Goal: Task Accomplishment & Management: Manage account settings

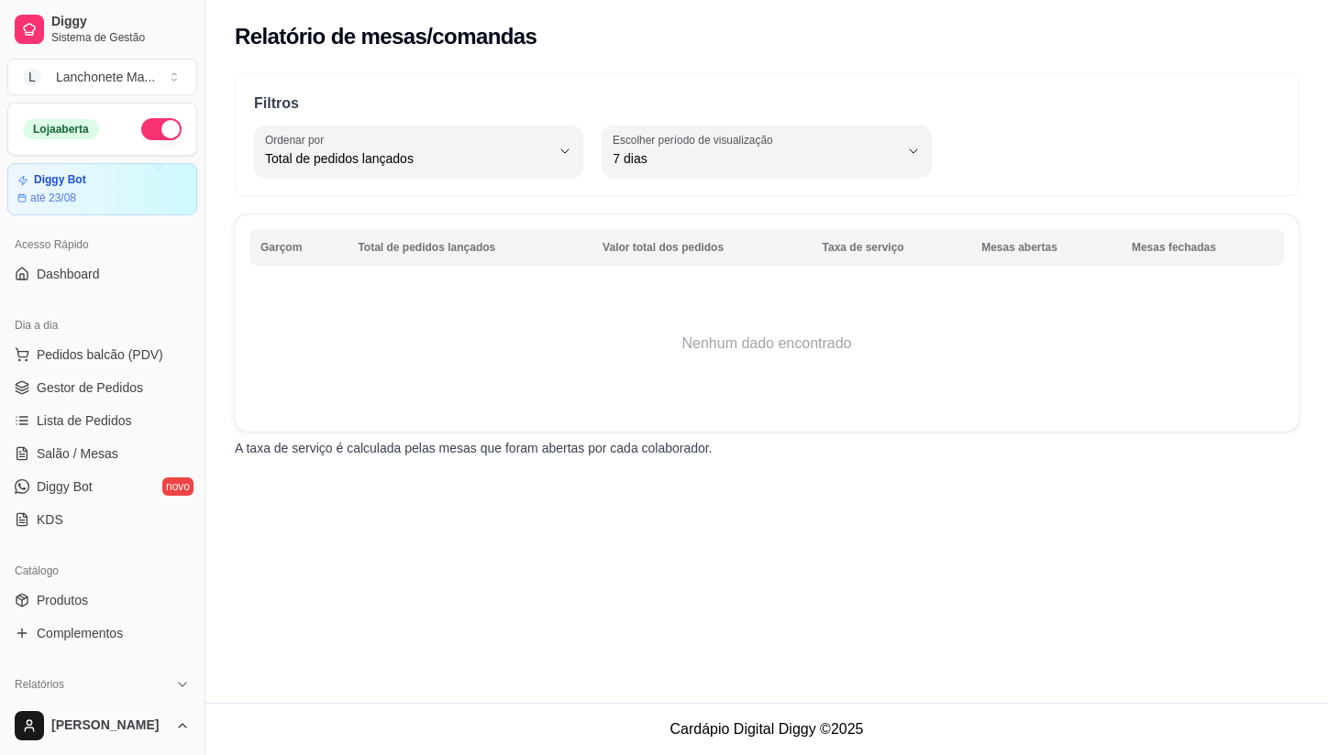
select select "TOTAL_OF_ORDERS"
select select "7"
click at [58, 422] on span "Lista de Pedidos" at bounding box center [84, 421] width 95 height 18
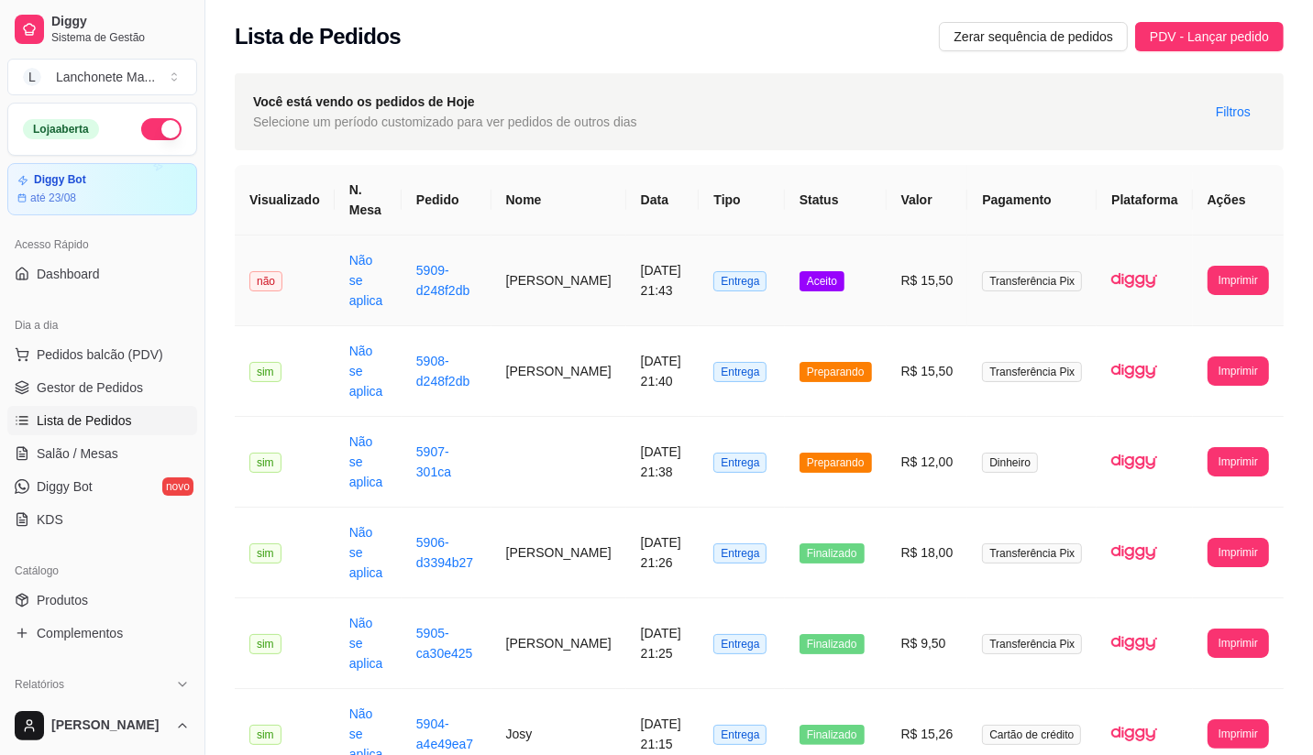
click at [773, 284] on td "Entrega" at bounding box center [741, 281] width 85 height 91
click at [853, 269] on td "Aceito" at bounding box center [836, 281] width 102 height 91
click at [841, 271] on span "Aceito" at bounding box center [821, 281] width 45 height 20
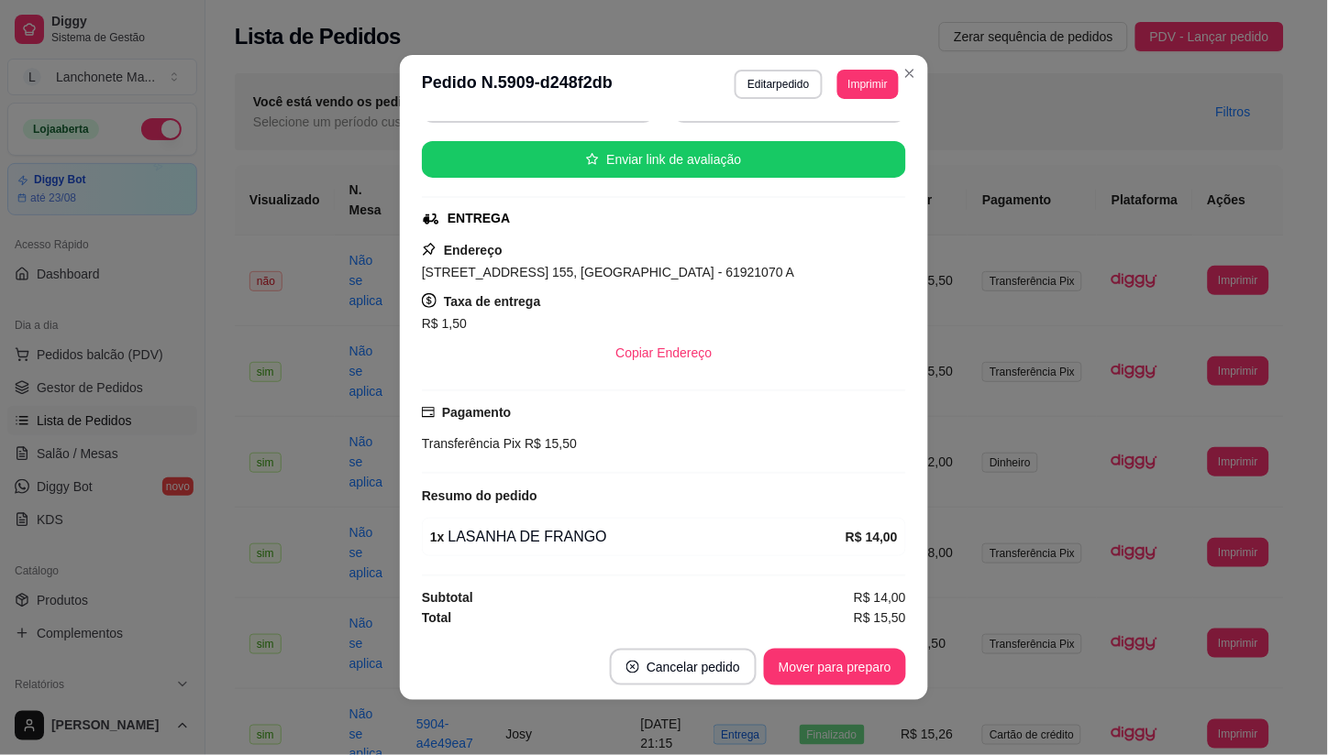
scroll to position [208, 0]
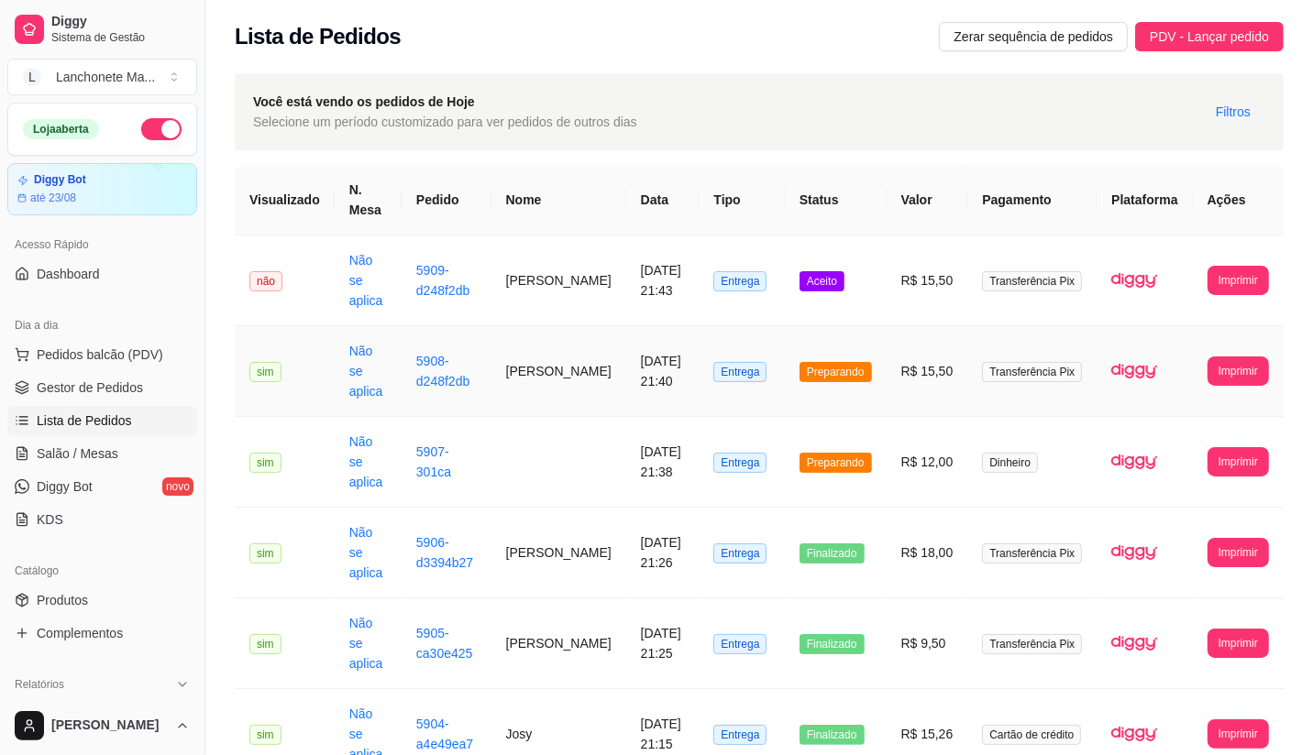
click at [812, 362] on td "Preparando" at bounding box center [836, 371] width 102 height 91
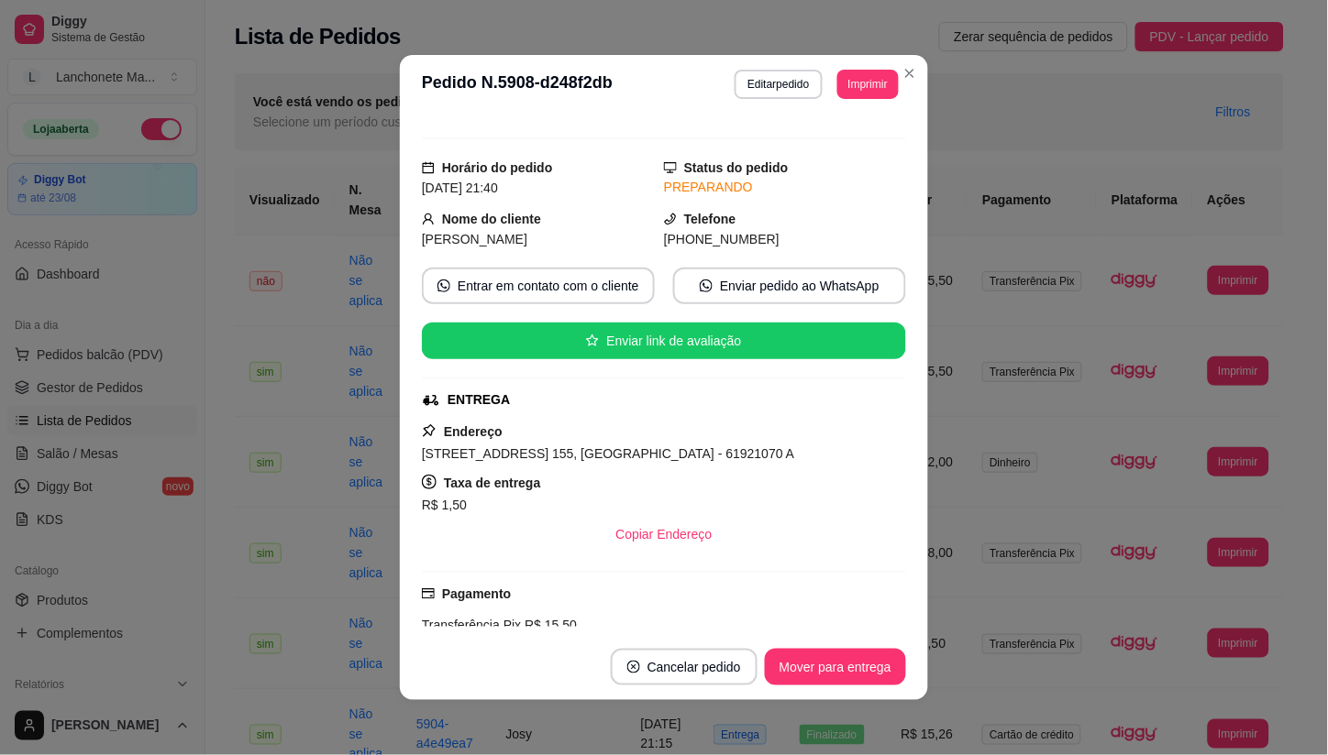
scroll to position [0, 0]
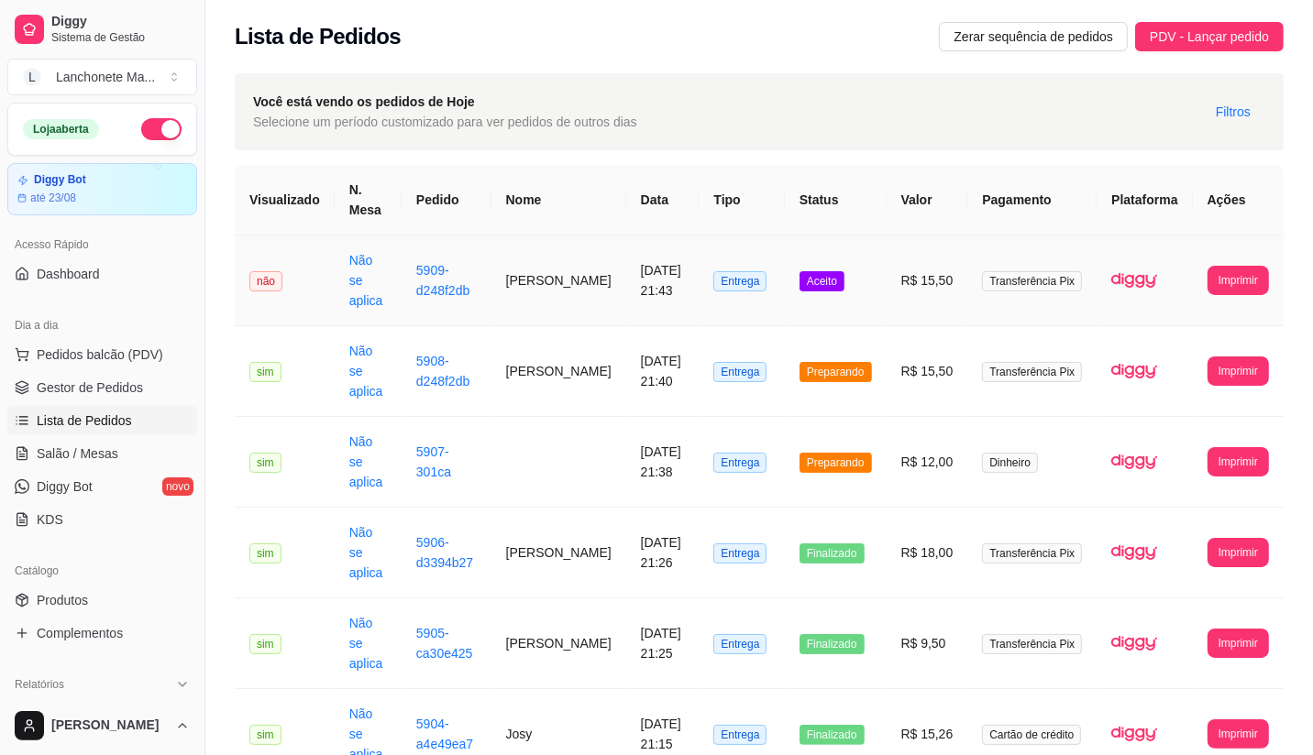
click at [810, 253] on td "Aceito" at bounding box center [836, 281] width 102 height 91
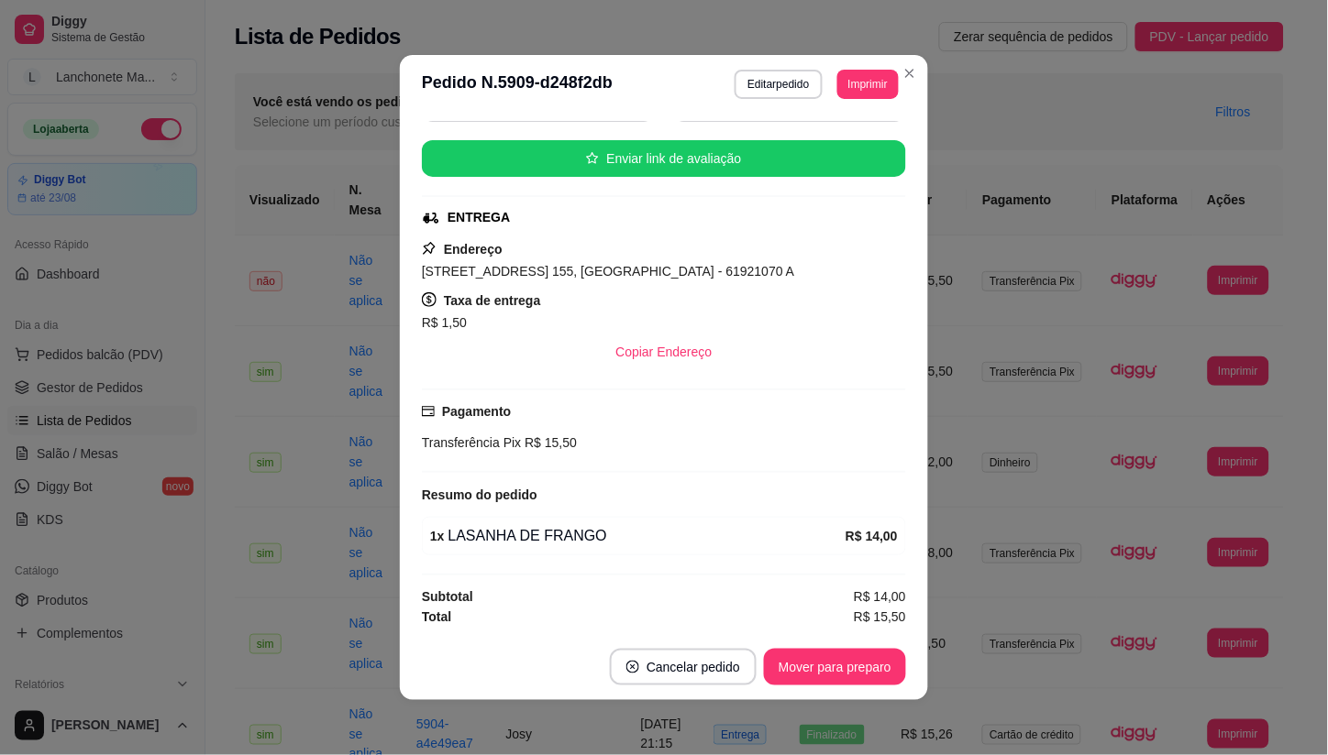
scroll to position [208, 0]
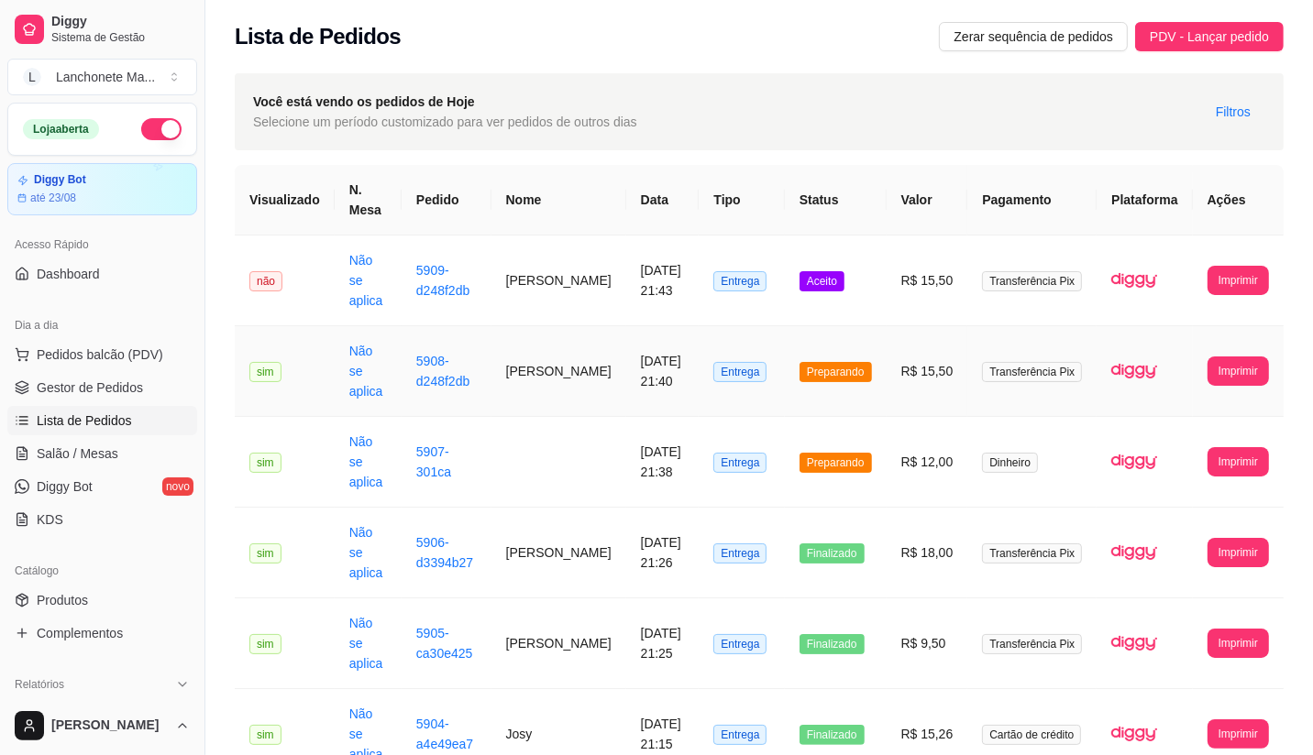
click at [821, 362] on span "Preparando" at bounding box center [835, 372] width 72 height 20
click at [828, 277] on span "Aceito" at bounding box center [821, 281] width 45 height 20
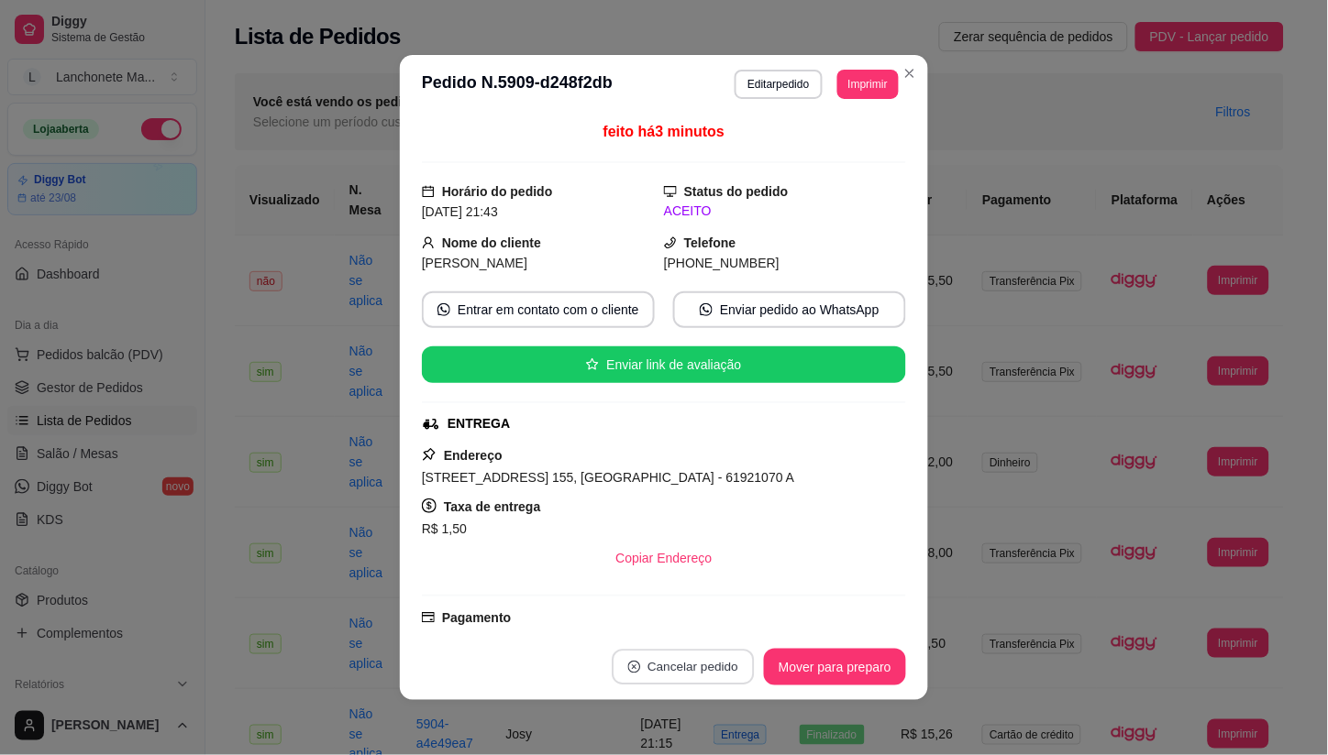
click at [701, 665] on button "Cancelar pedido" at bounding box center [682, 668] width 142 height 36
click at [903, 69] on icon "Close" at bounding box center [909, 73] width 15 height 15
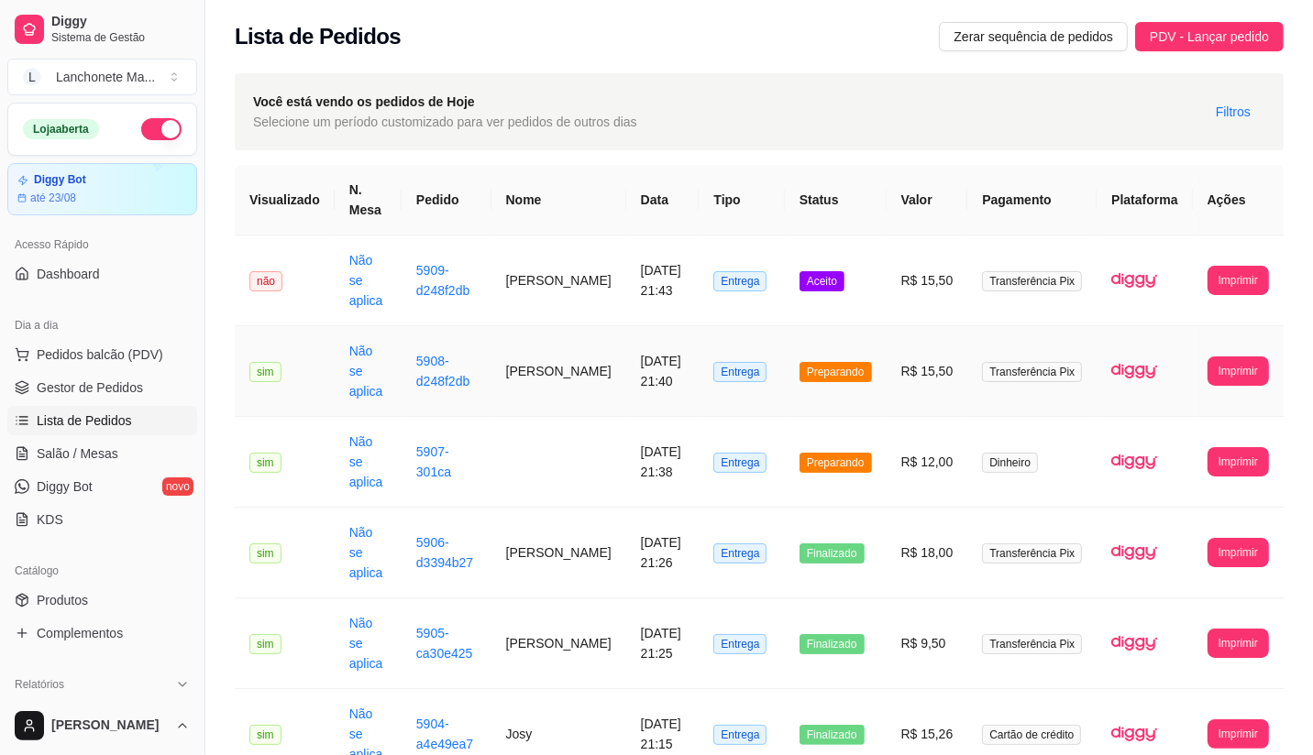
click at [805, 361] on td "Preparando" at bounding box center [836, 371] width 102 height 91
click at [859, 453] on span "Preparando" at bounding box center [835, 463] width 72 height 20
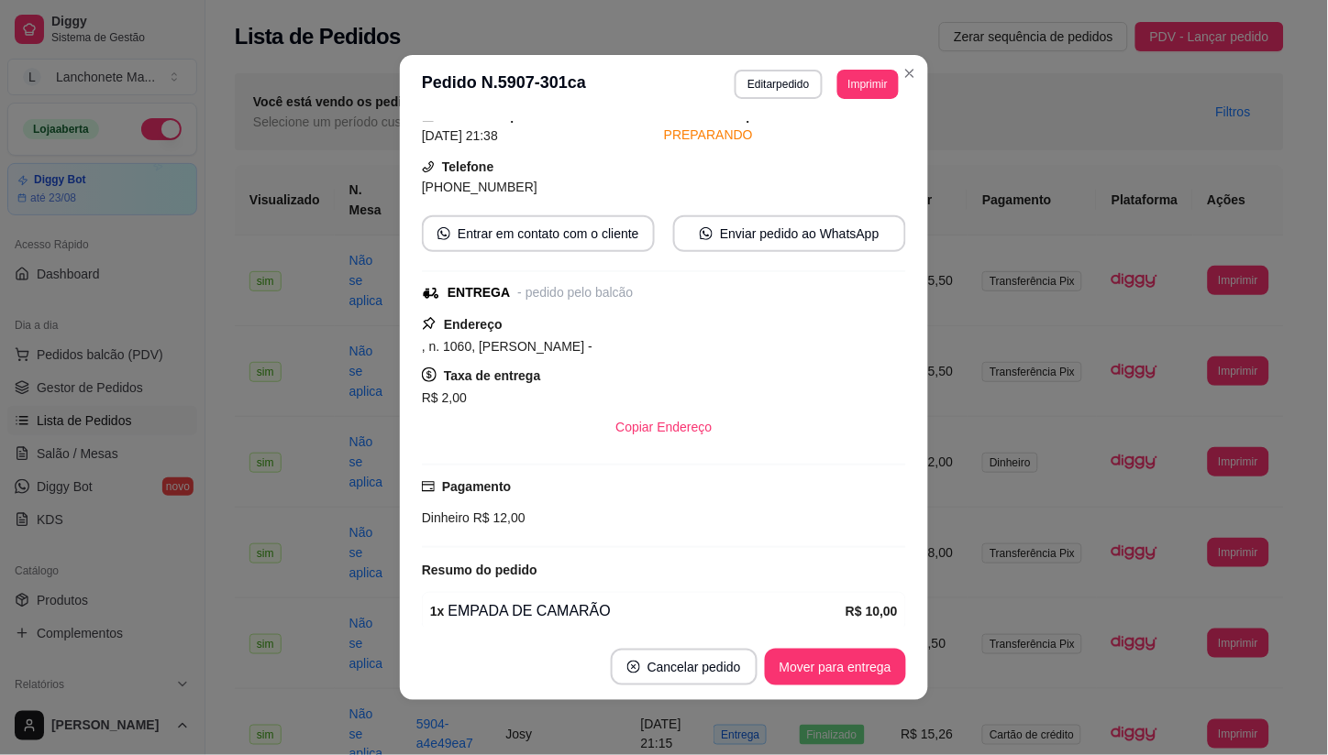
scroll to position [153, 0]
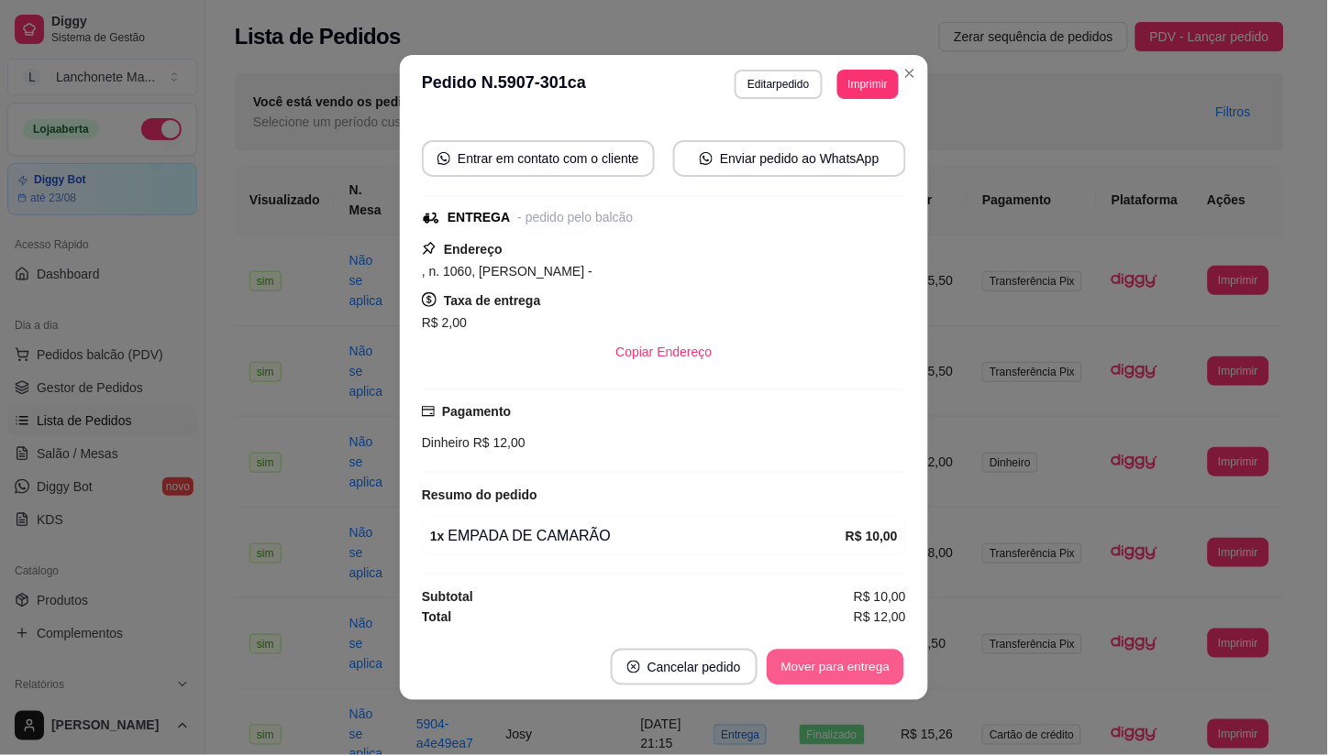
click at [805, 669] on button "Mover para entrega" at bounding box center [835, 668] width 138 height 36
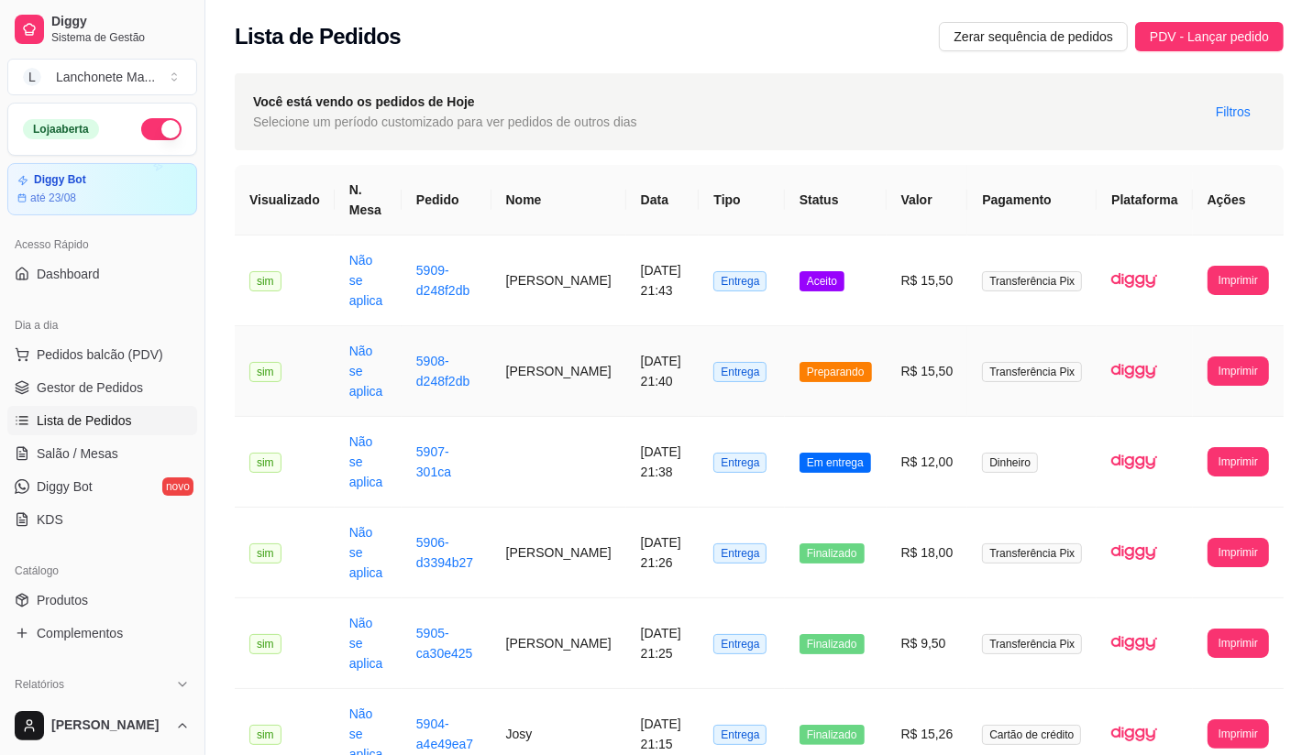
click at [886, 358] on td "Preparando" at bounding box center [836, 371] width 102 height 91
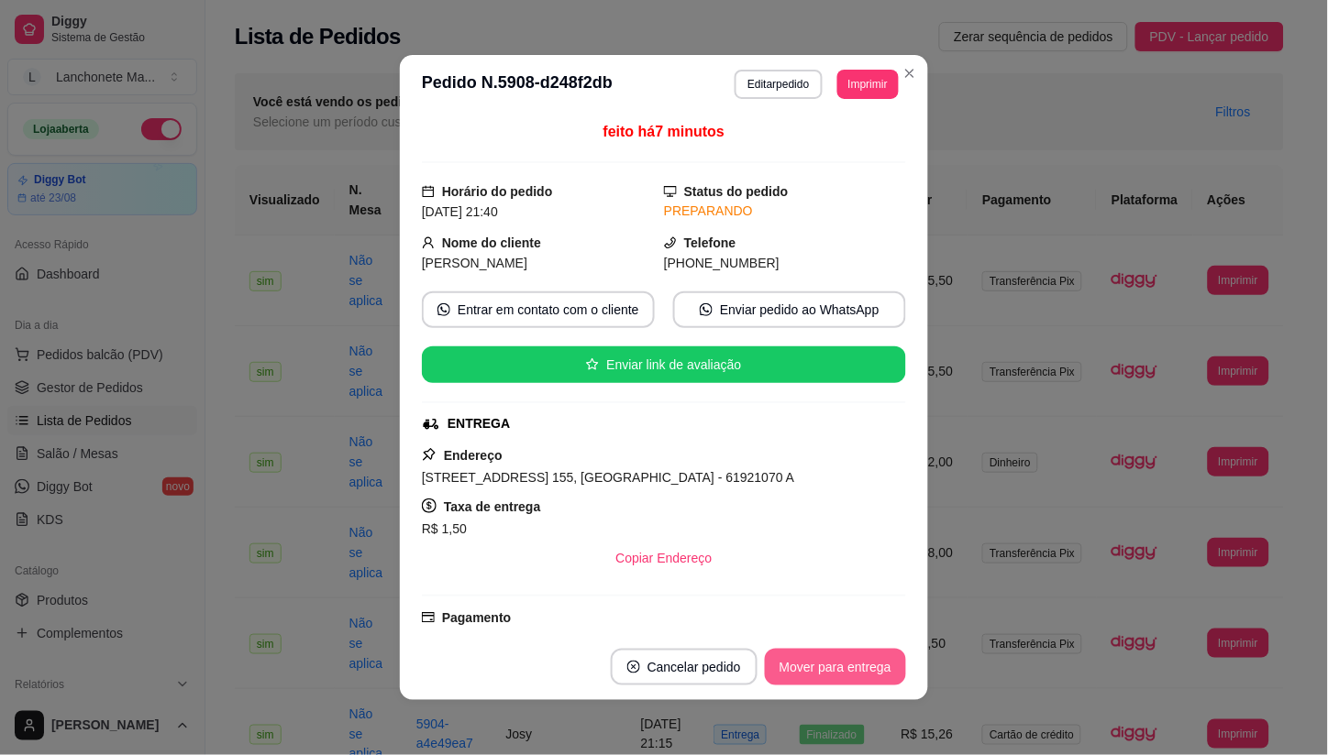
click at [854, 657] on button "Mover para entrega" at bounding box center [835, 667] width 141 height 37
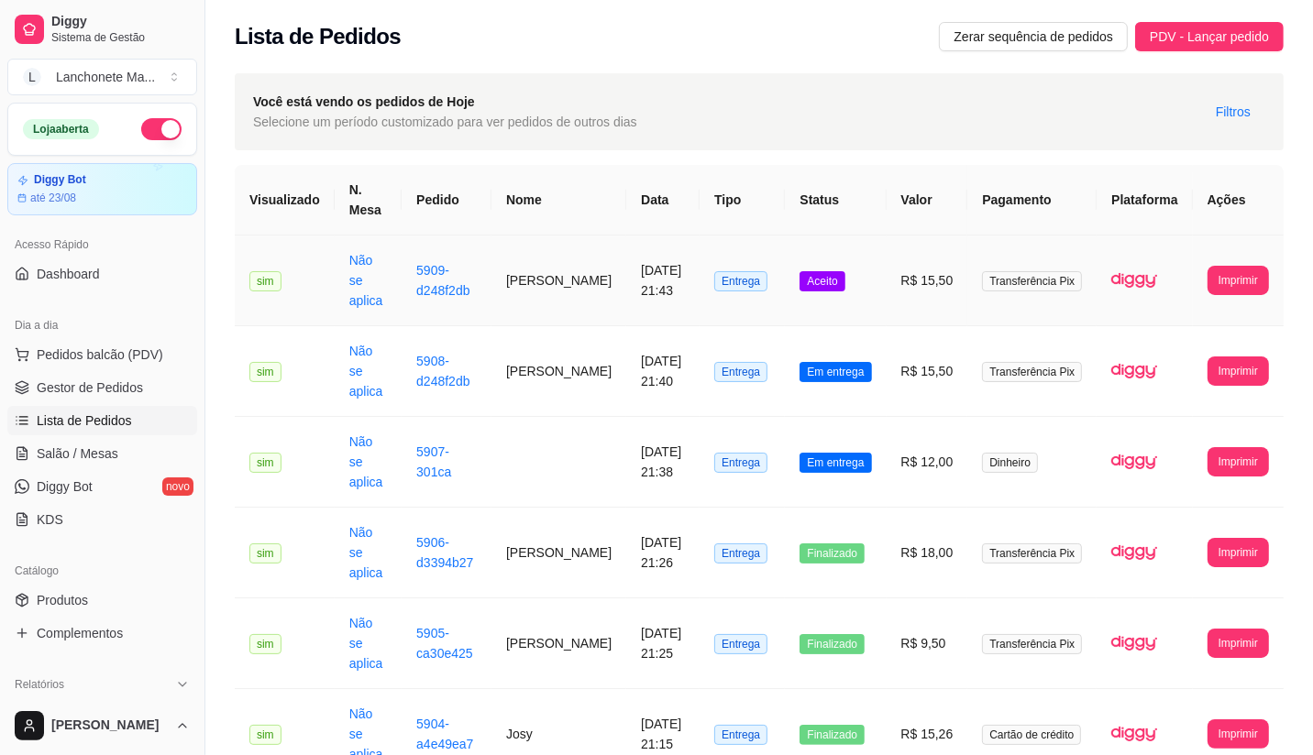
click at [821, 280] on span "Aceito" at bounding box center [821, 281] width 45 height 20
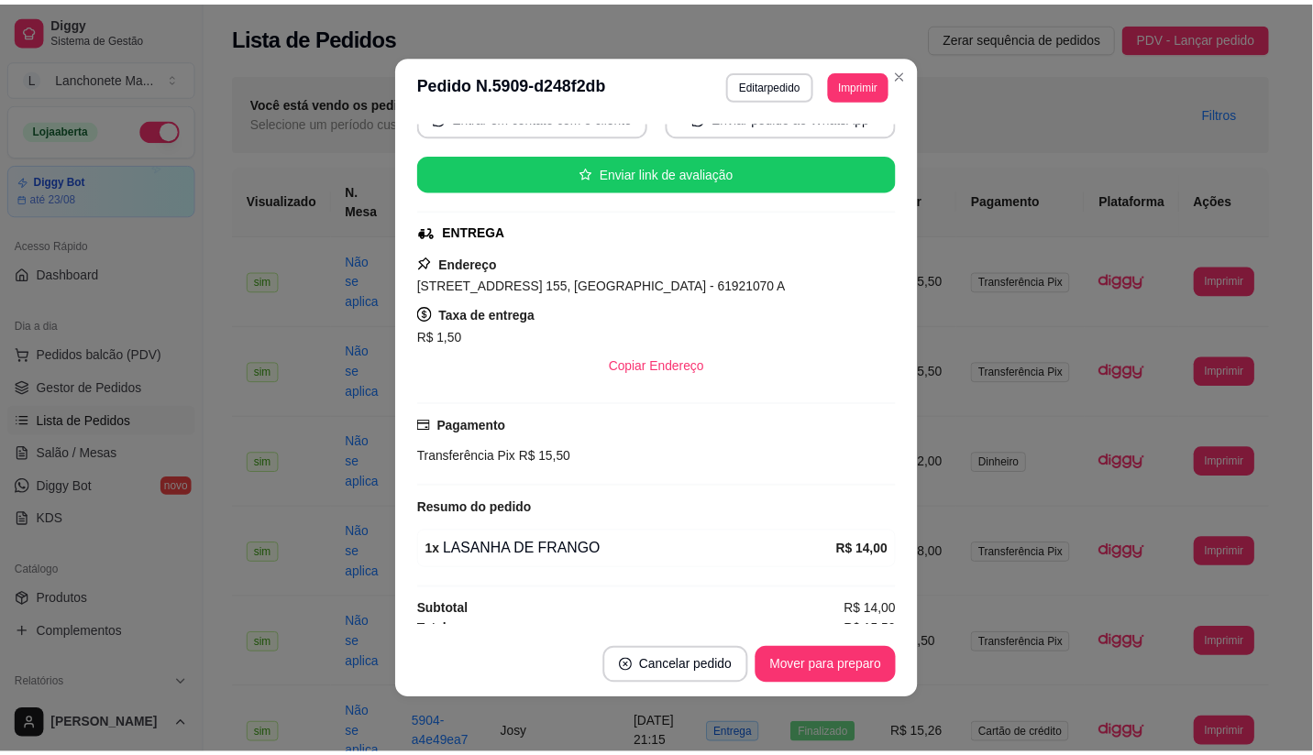
scroll to position [208, 0]
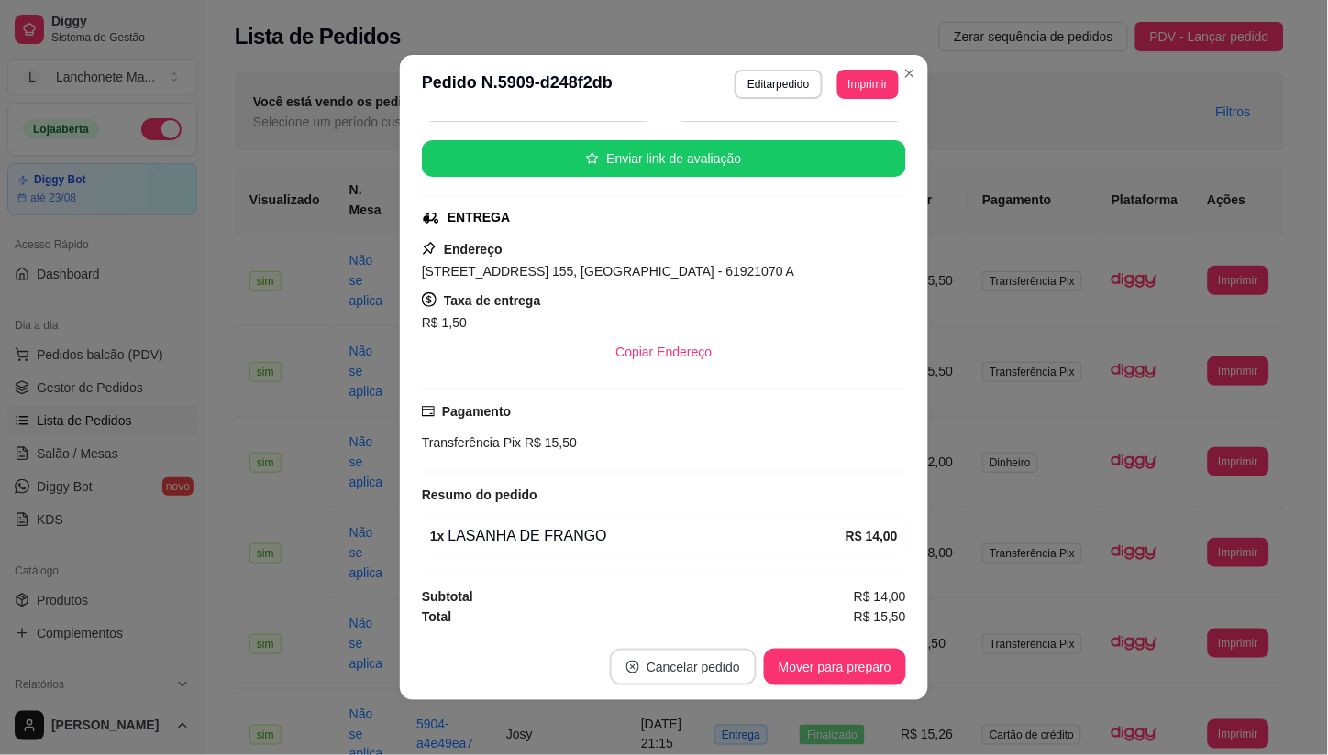
click at [711, 660] on button "Cancelar pedido" at bounding box center [683, 667] width 147 height 37
click at [733, 617] on button "Sim" at bounding box center [726, 621] width 73 height 37
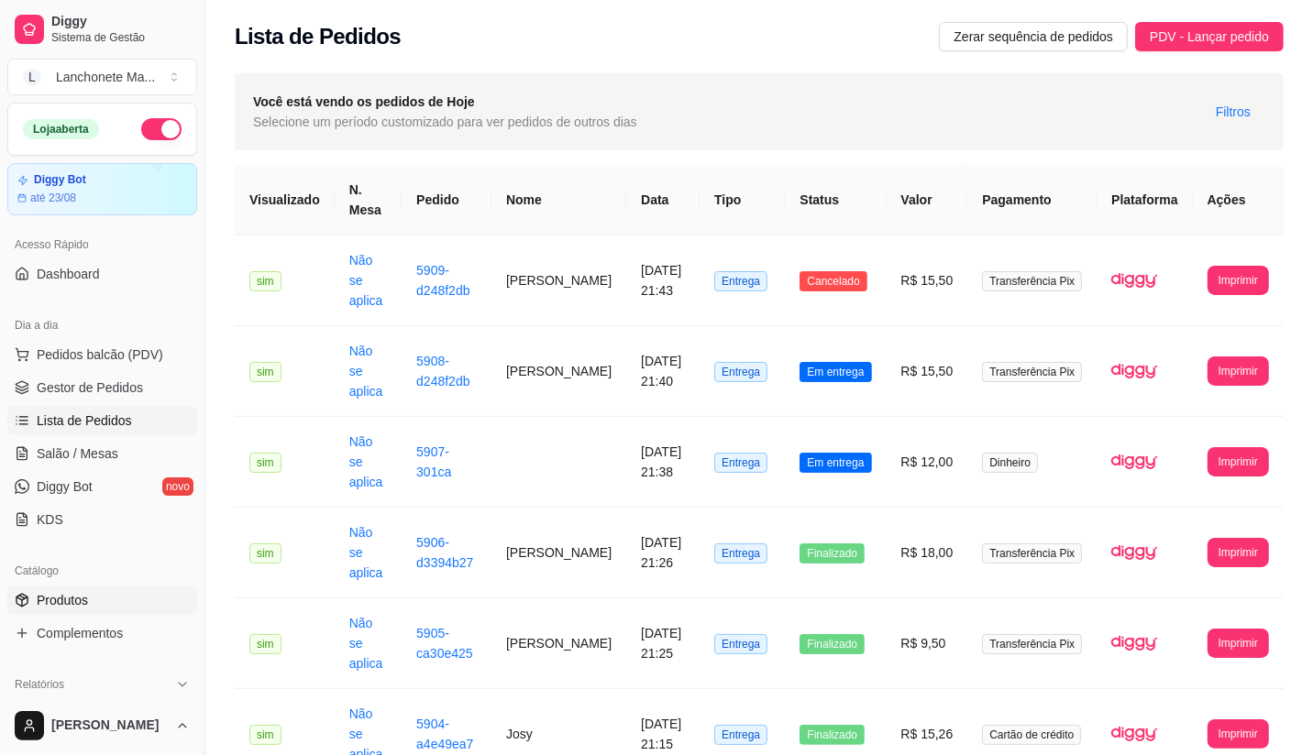
click at [106, 601] on link "Produtos" at bounding box center [102, 600] width 190 height 29
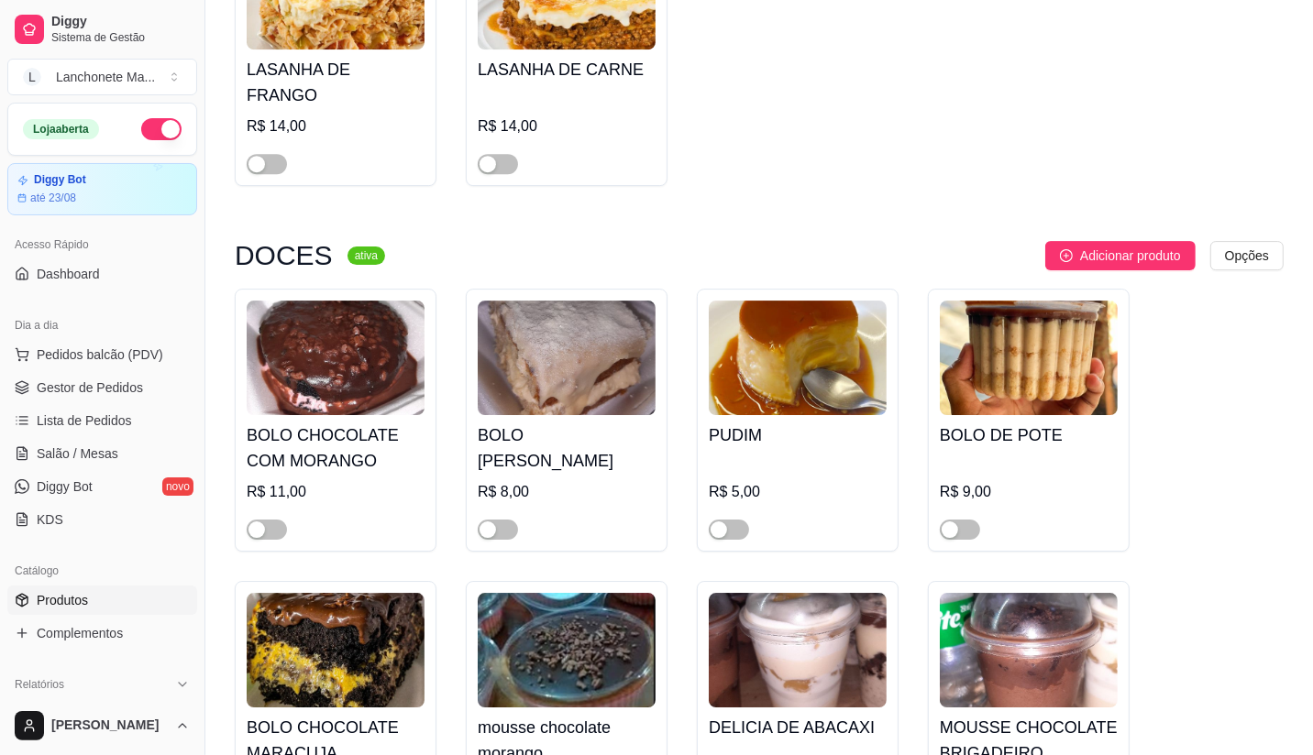
scroll to position [4991, 0]
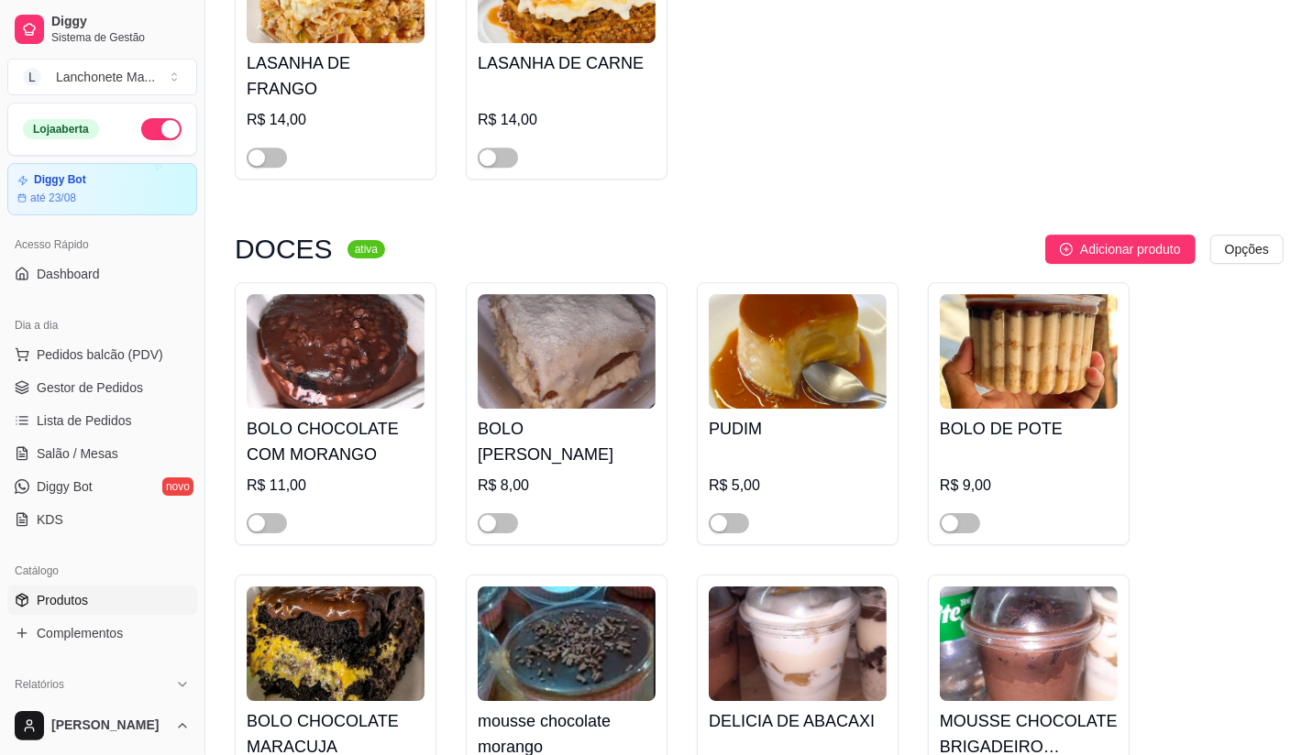
click at [276, 79] on div "LASANHA DE FRANGO R$ 14,00" at bounding box center [336, 48] width 202 height 263
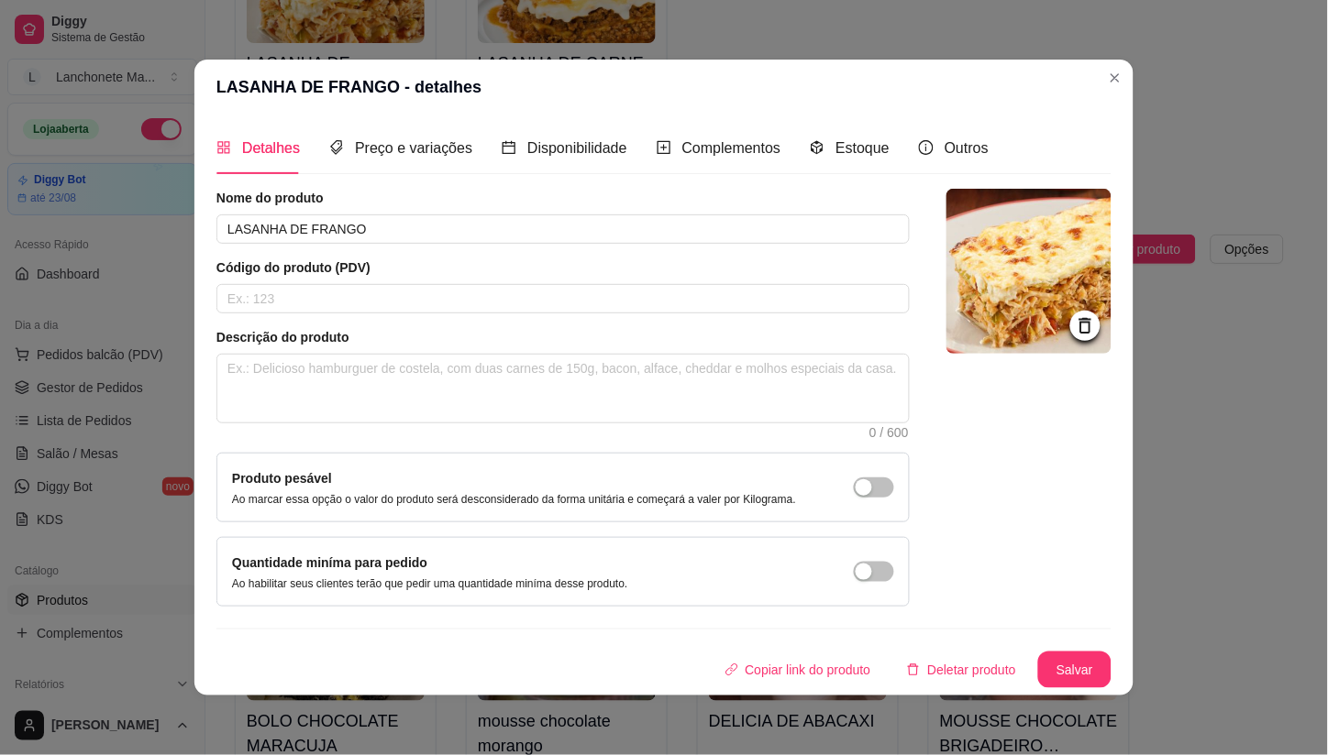
click at [1126, 64] on header "LASANHA DE FRANGO - detalhes" at bounding box center [663, 87] width 939 height 55
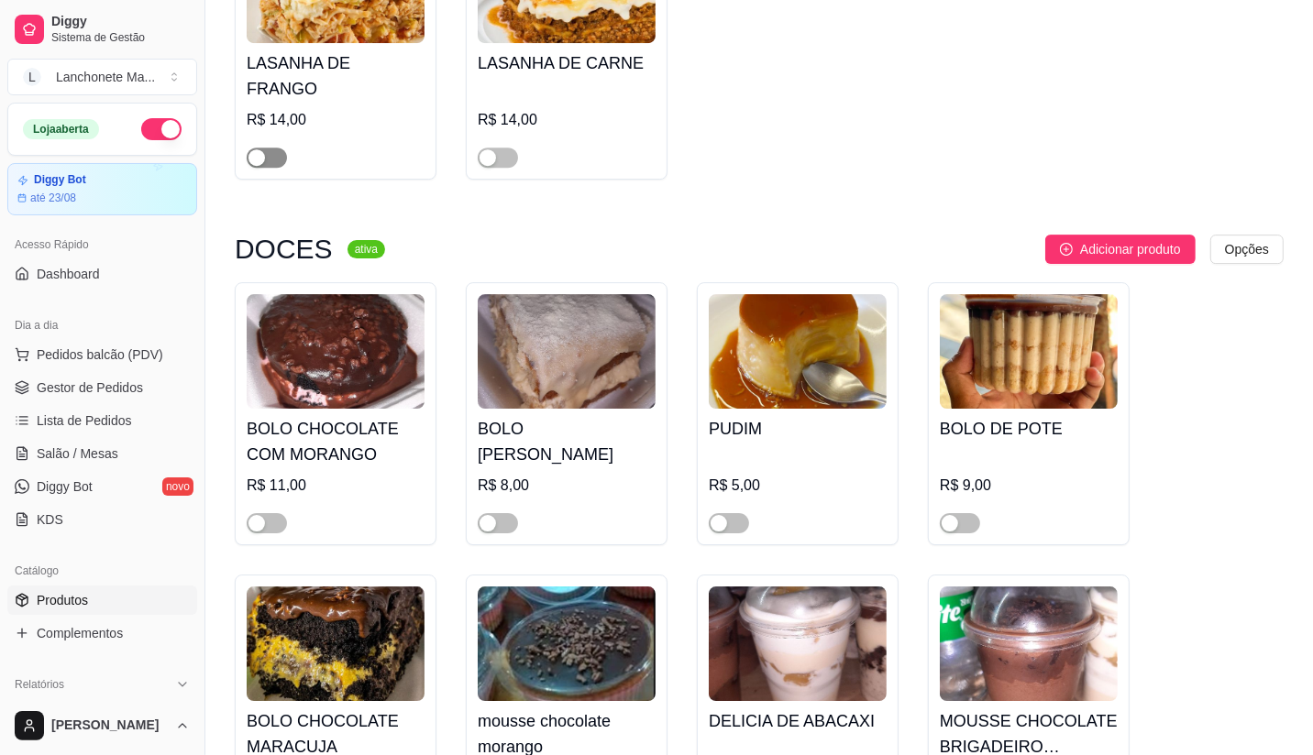
click at [258, 149] on div "button" at bounding box center [256, 157] width 17 height 17
click at [108, 381] on span "Gestor de Pedidos" at bounding box center [90, 388] width 106 height 18
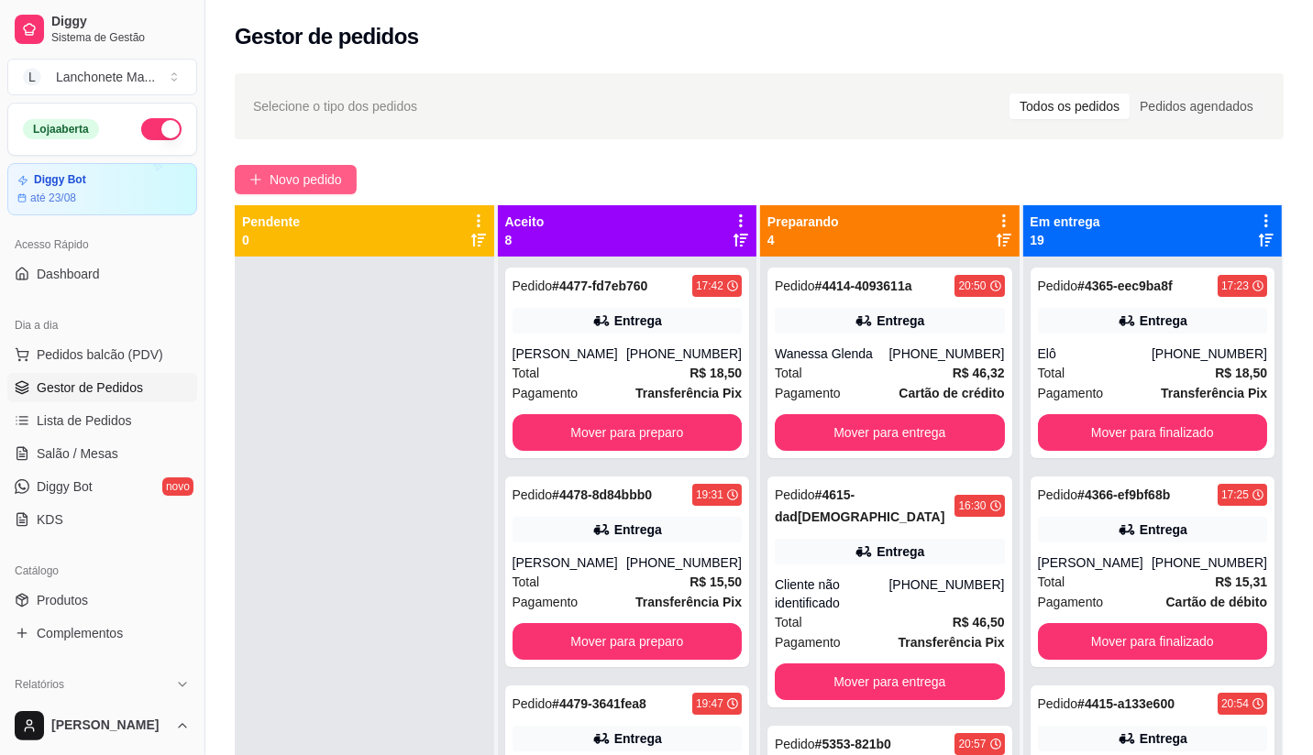
click at [285, 183] on span "Novo pedido" at bounding box center [306, 180] width 72 height 20
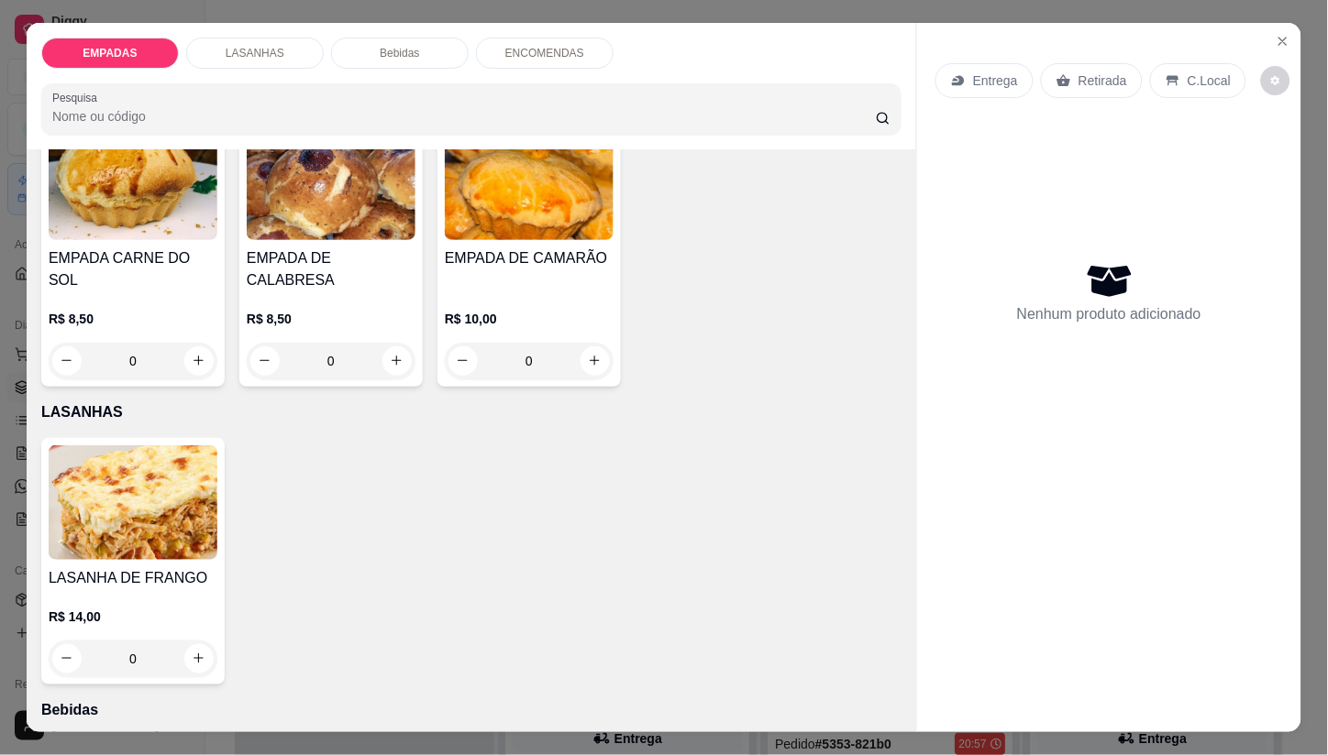
scroll to position [102, 0]
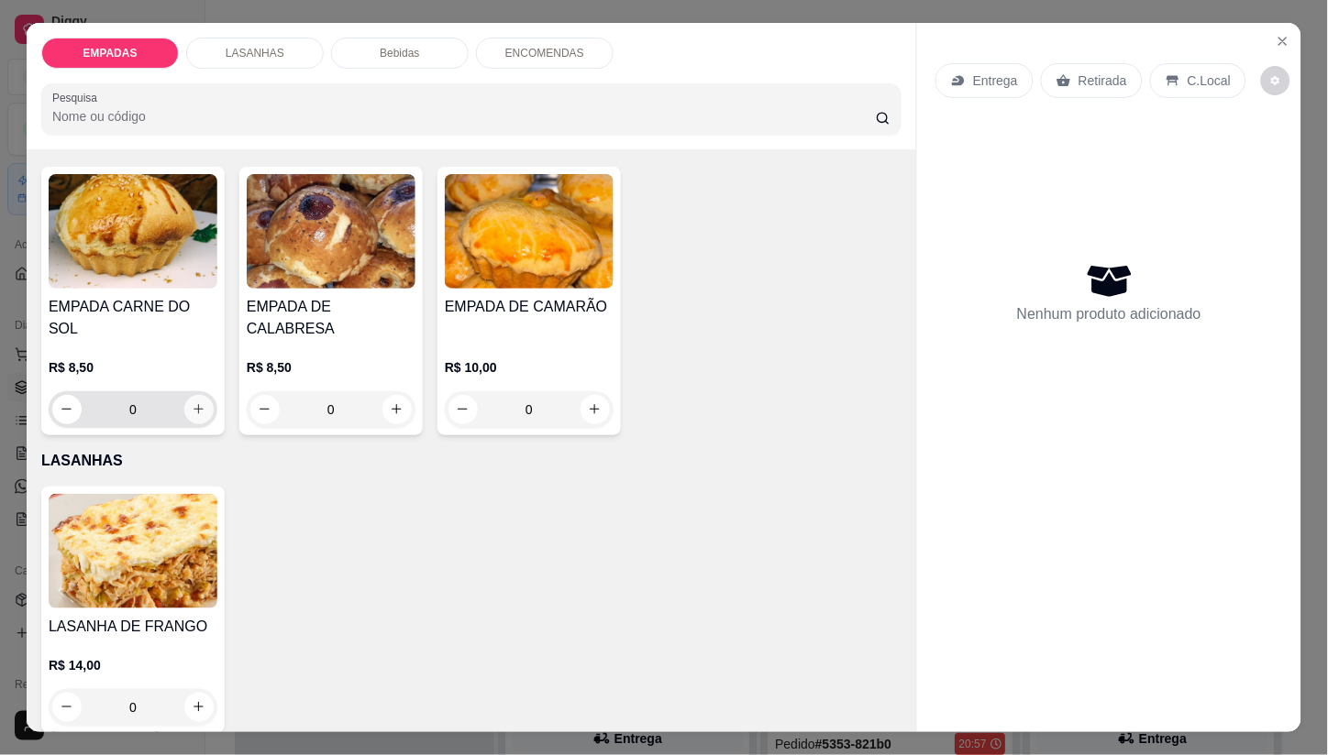
click at [184, 395] on button "increase-product-quantity" at bounding box center [198, 409] width 29 height 29
type input "1"
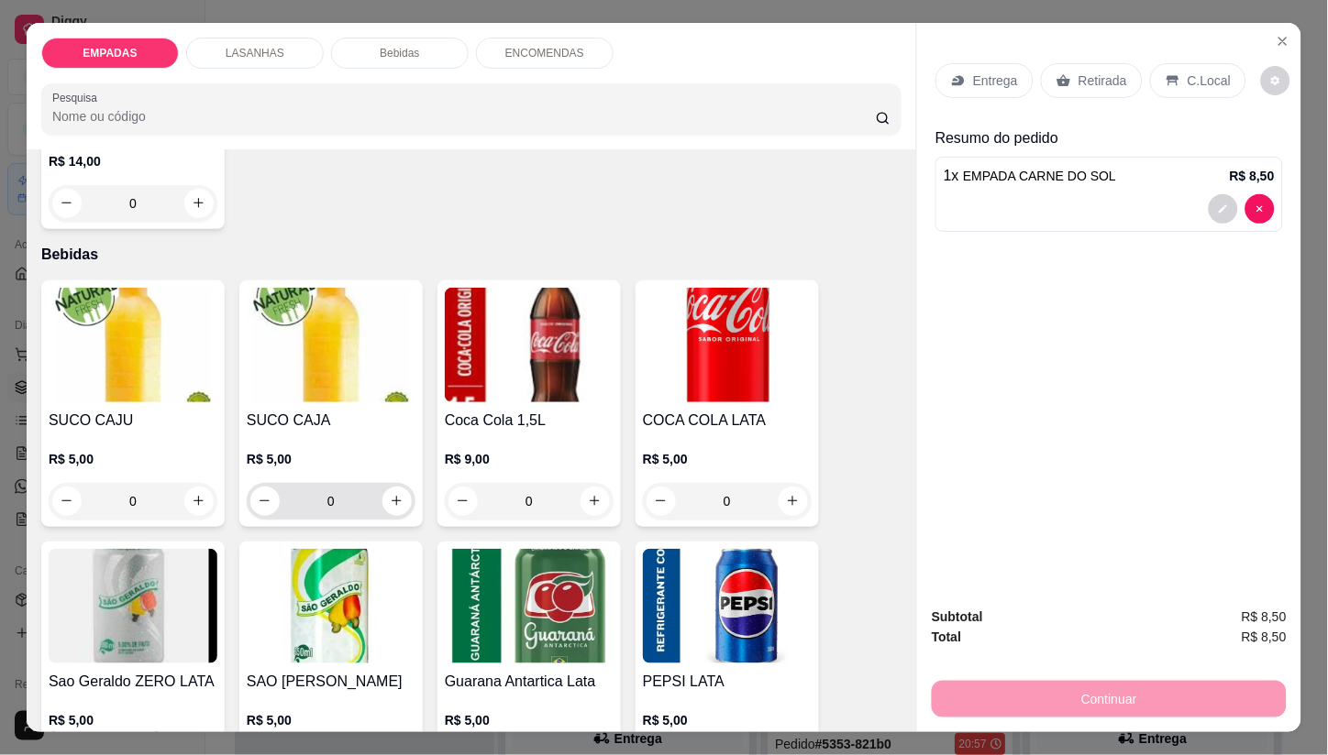
scroll to position [611, 0]
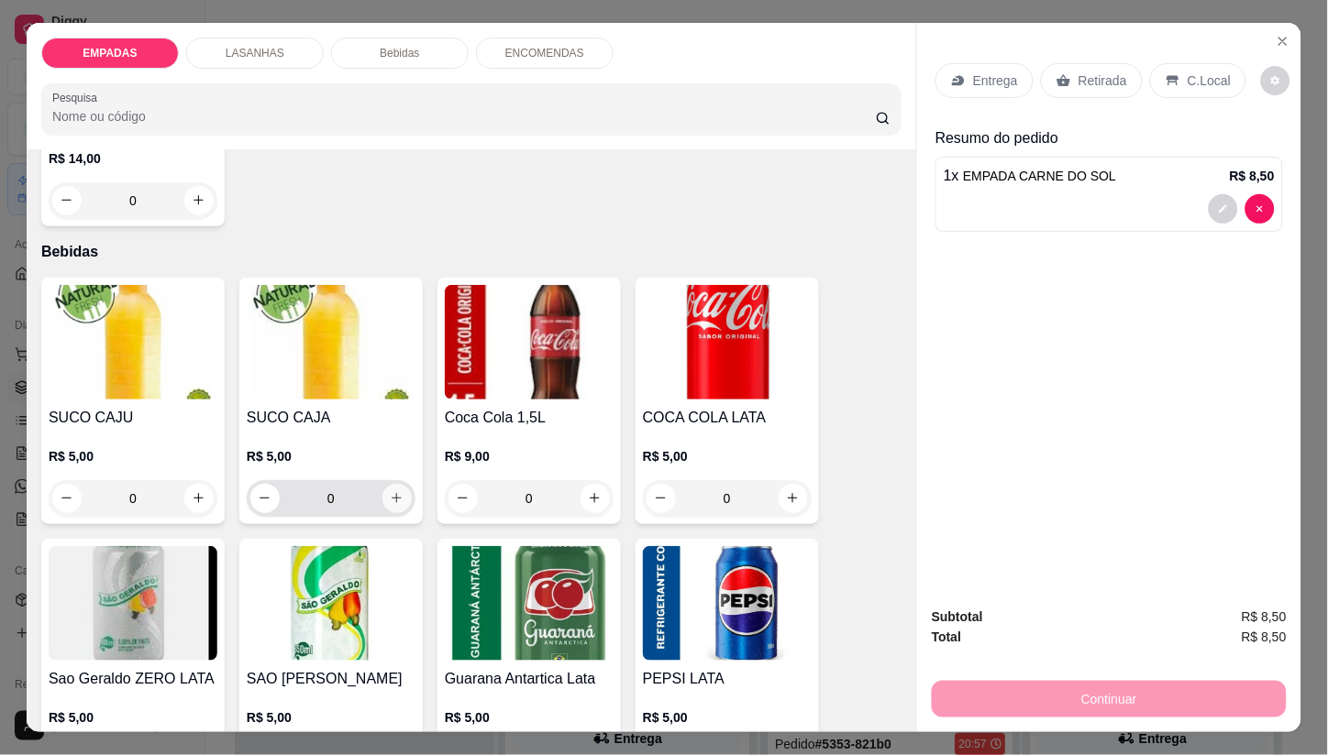
click at [390, 491] on icon "increase-product-quantity" at bounding box center [397, 498] width 14 height 14
type input "1"
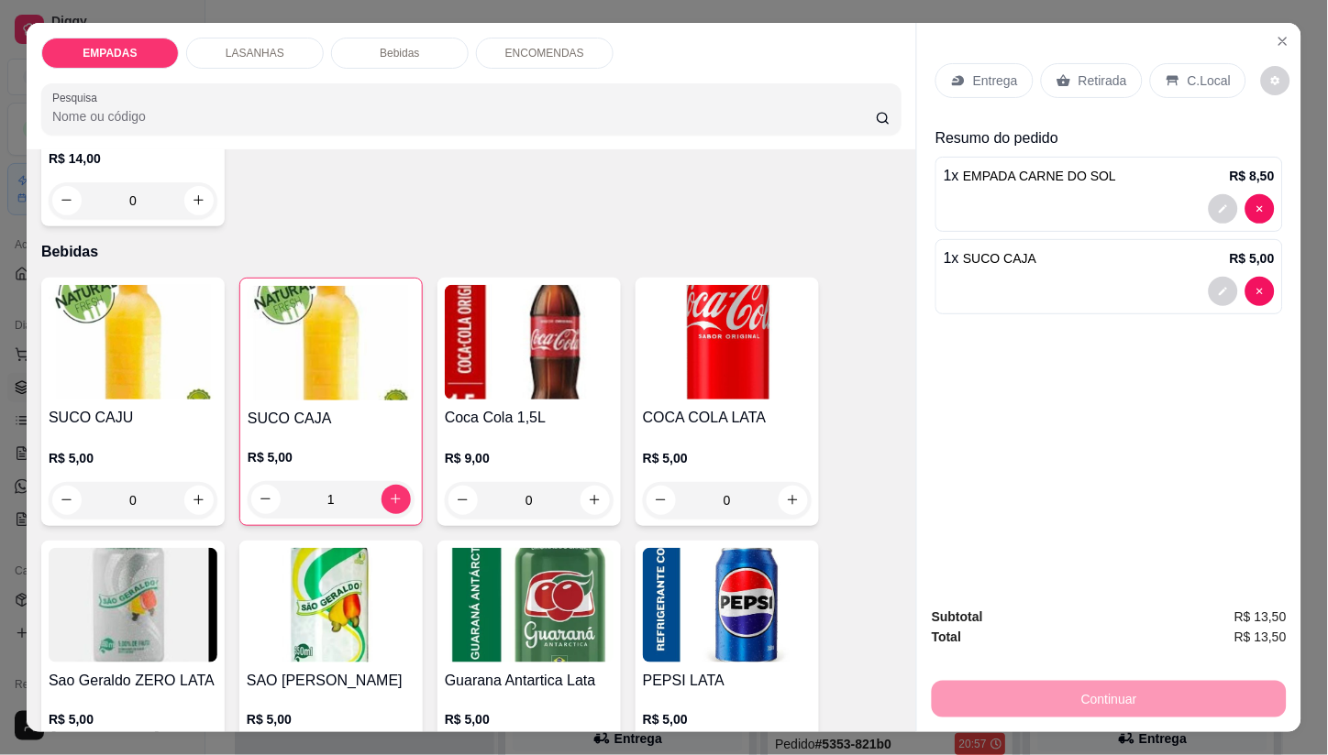
click at [988, 72] on p "Entrega" at bounding box center [995, 81] width 45 height 18
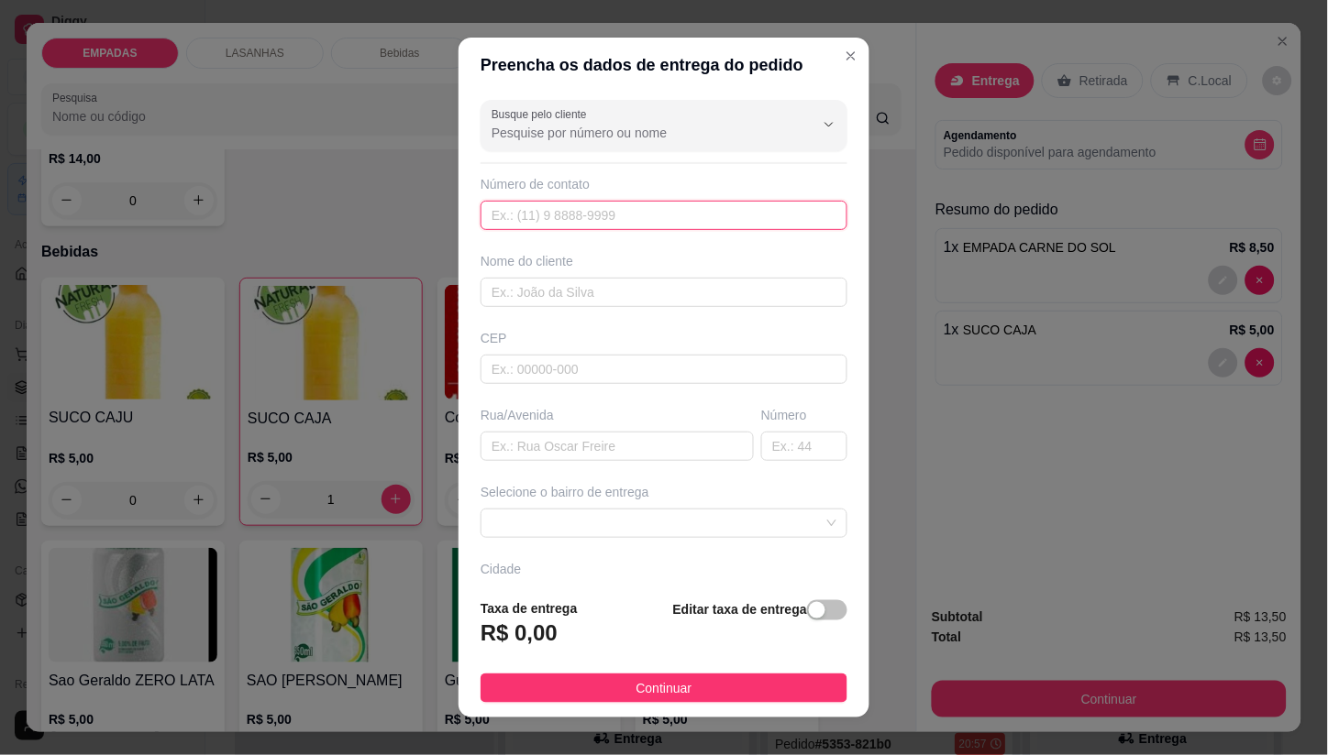
click at [542, 220] on input "text" at bounding box center [663, 215] width 367 height 29
type input "[PHONE_NUMBER]"
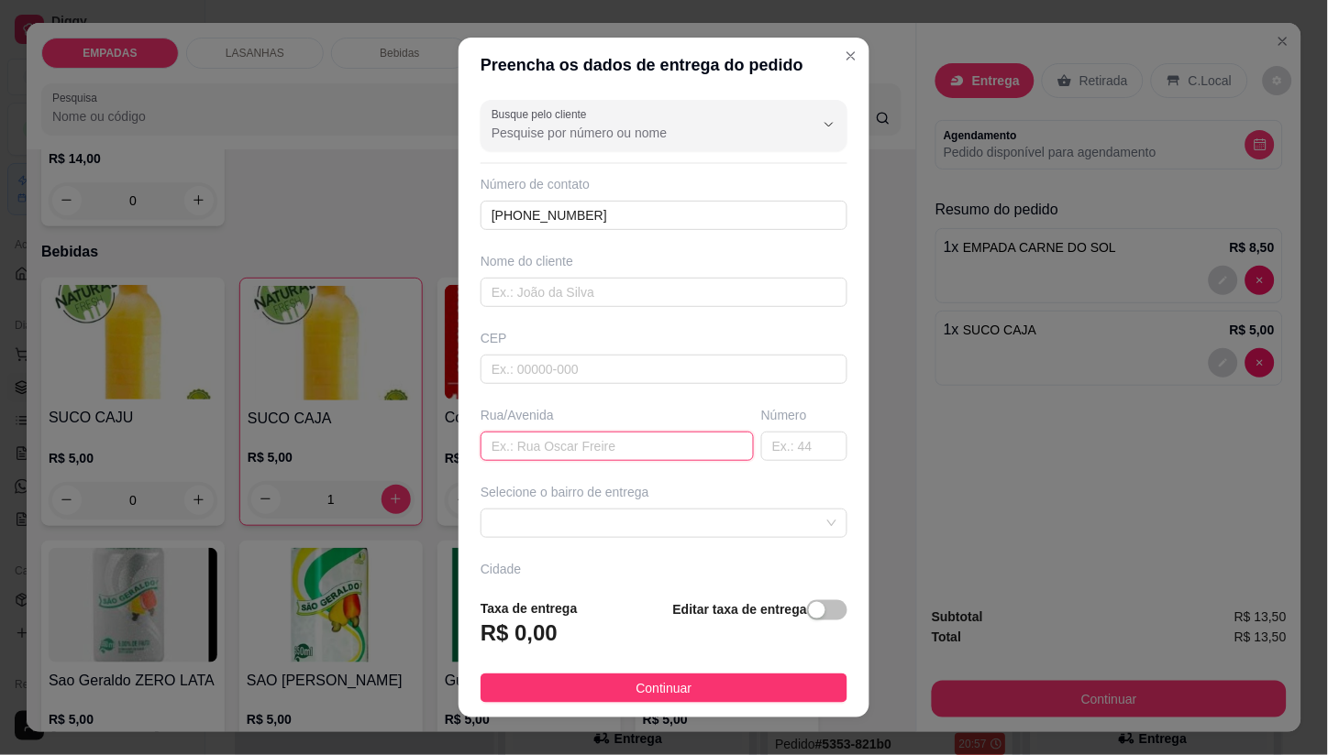
click at [638, 454] on input "text" at bounding box center [616, 446] width 273 height 29
type input "102A"
click at [766, 455] on input "text" at bounding box center [804, 446] width 86 height 29
type input "124"
click at [622, 502] on div "Selecione o bairro de entrega" at bounding box center [664, 510] width 374 height 55
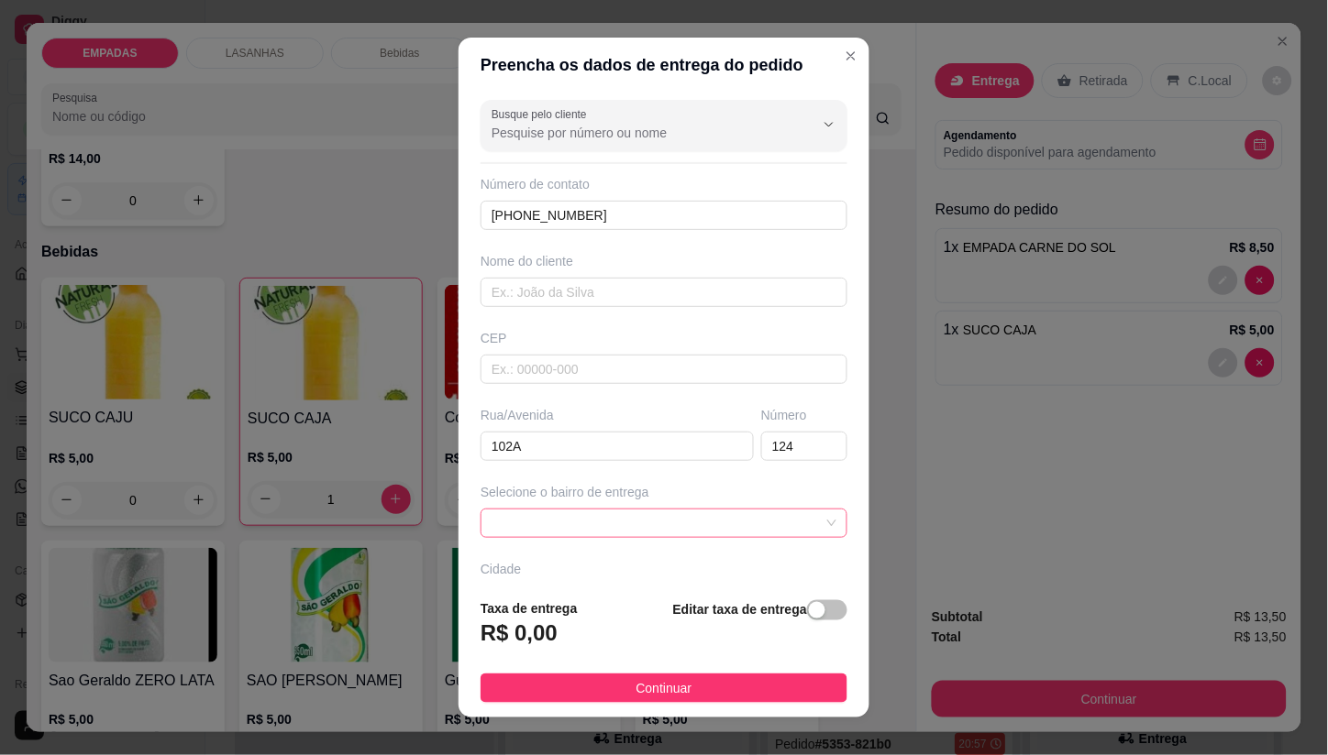
click at [619, 515] on span at bounding box center [663, 524] width 345 height 28
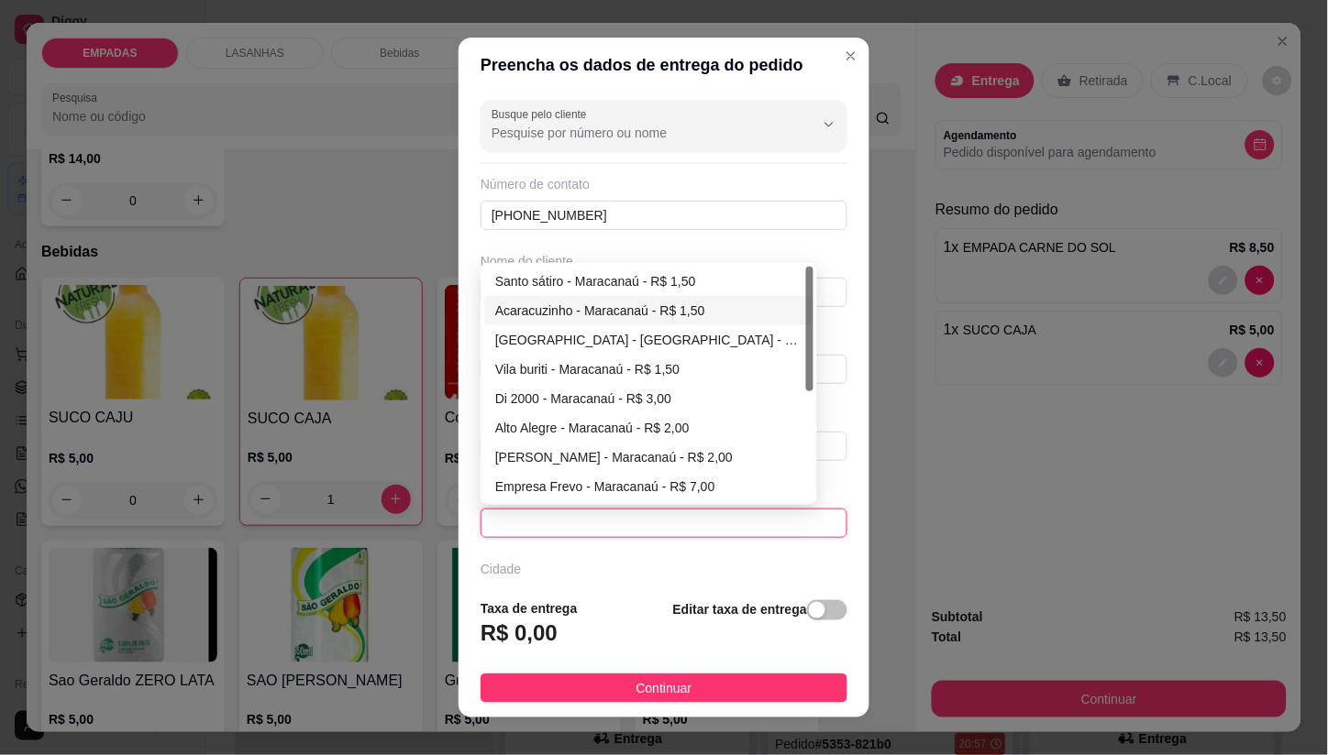
click at [525, 314] on div "Acaracuzinho - Maracanaú - R$ 1,50" at bounding box center [648, 311] width 307 height 20
type input "Maracanaú"
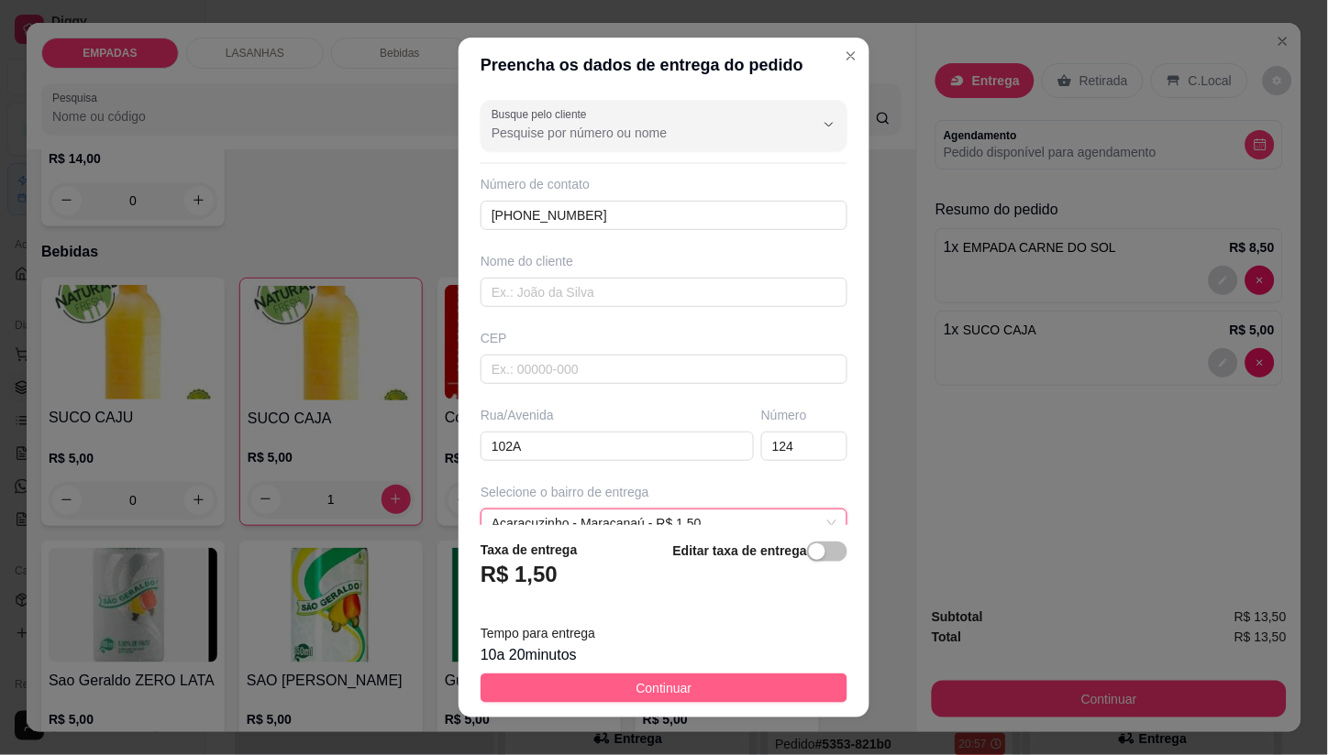
click at [614, 684] on button "Continuar" at bounding box center [663, 688] width 367 height 29
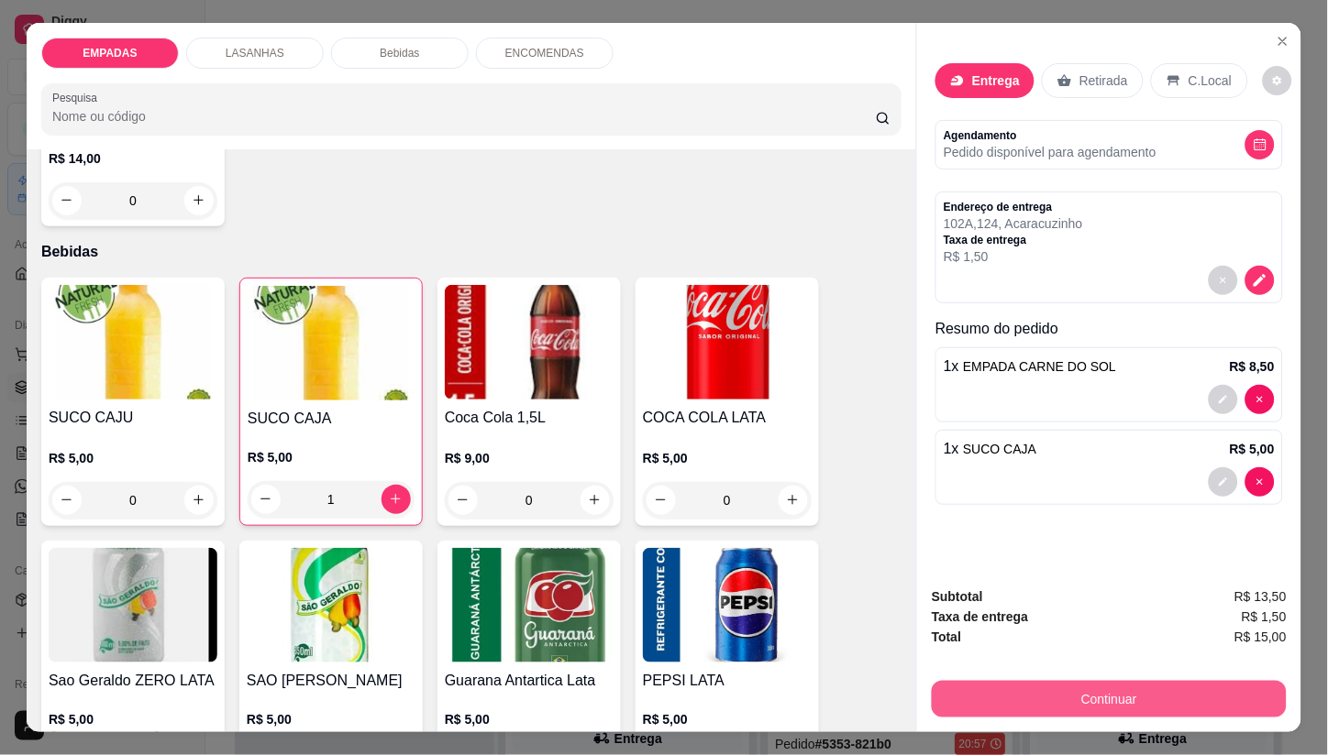
click at [955, 701] on button "Continuar" at bounding box center [1108, 699] width 355 height 37
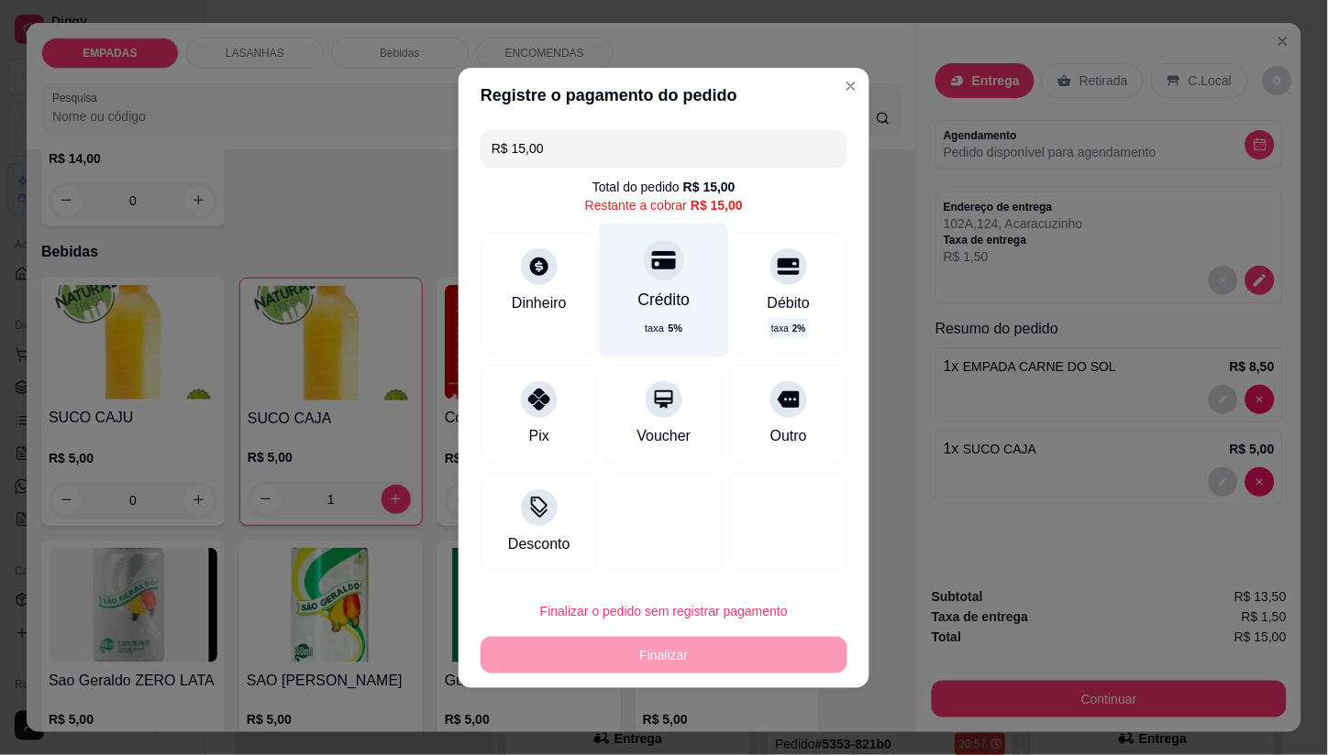
click at [664, 281] on div "Crédito taxa 5 %" at bounding box center [664, 290] width 129 height 134
type input "R$ 0,00"
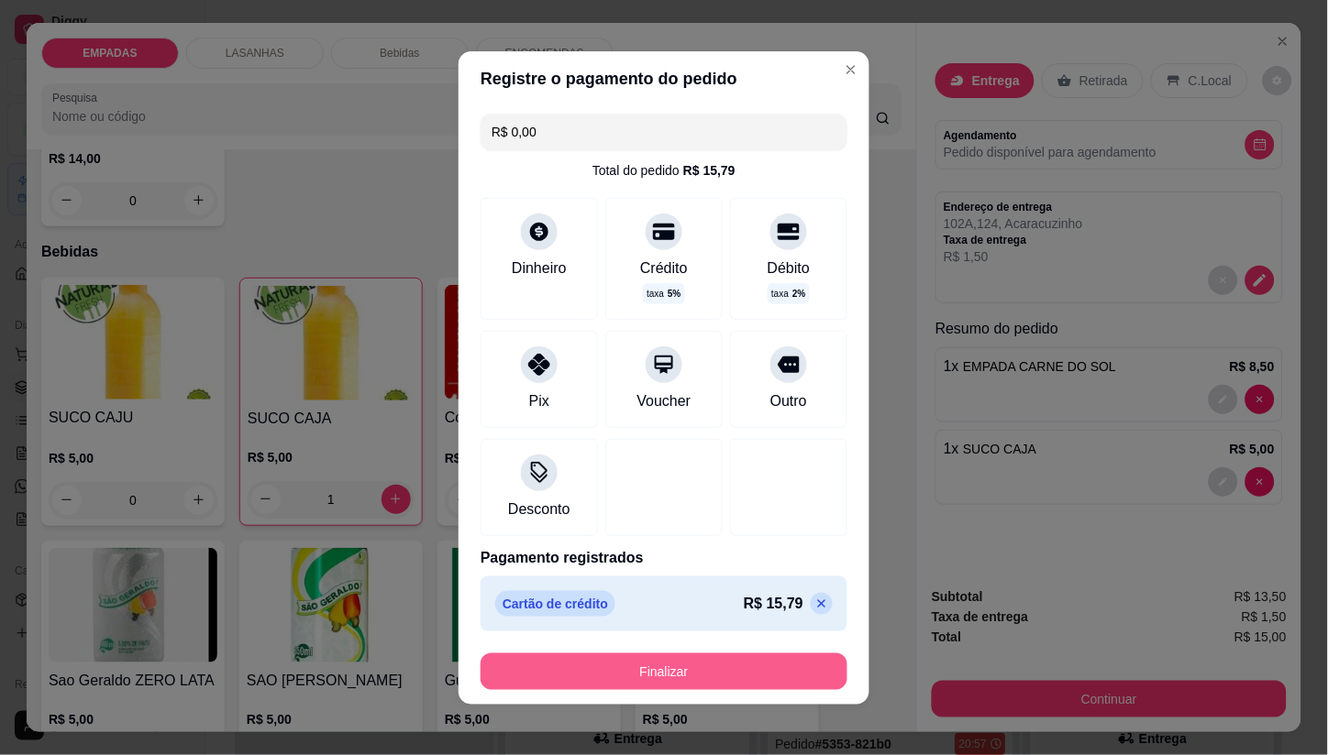
click at [693, 665] on button "Finalizar" at bounding box center [663, 672] width 367 height 37
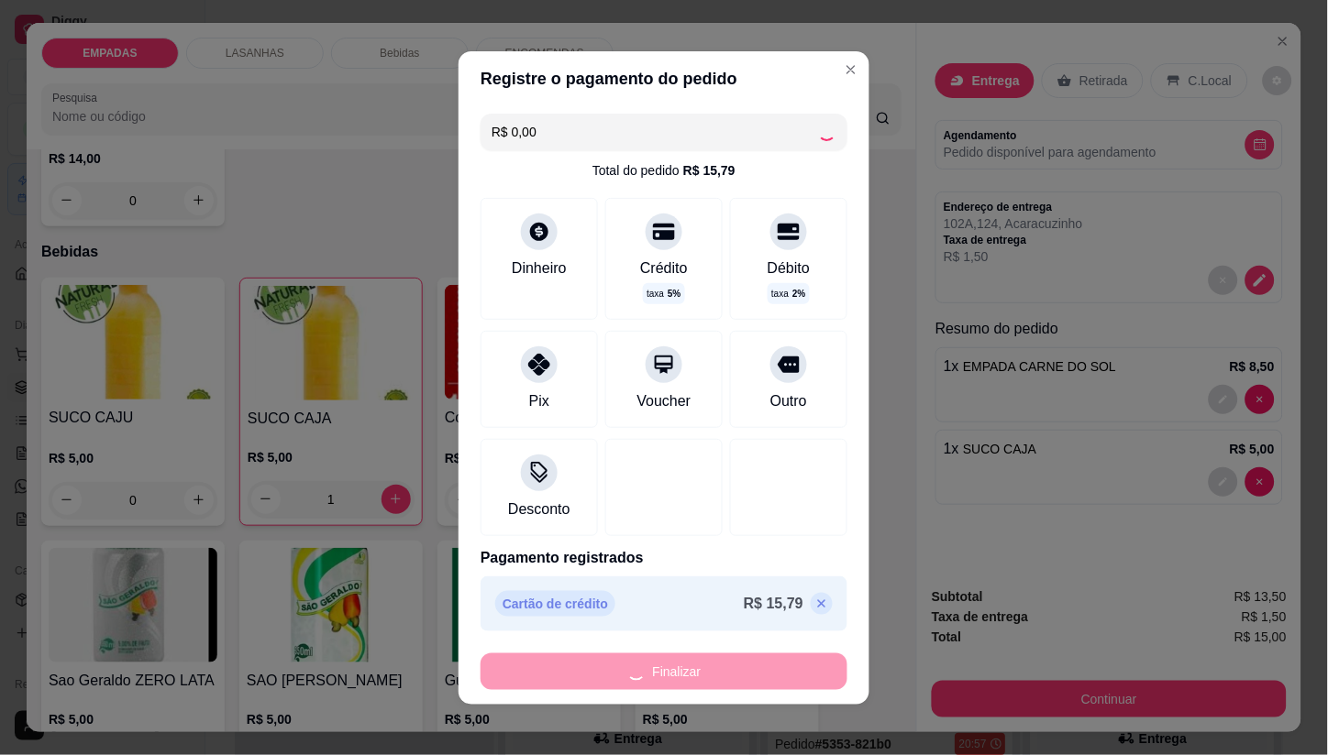
type input "0"
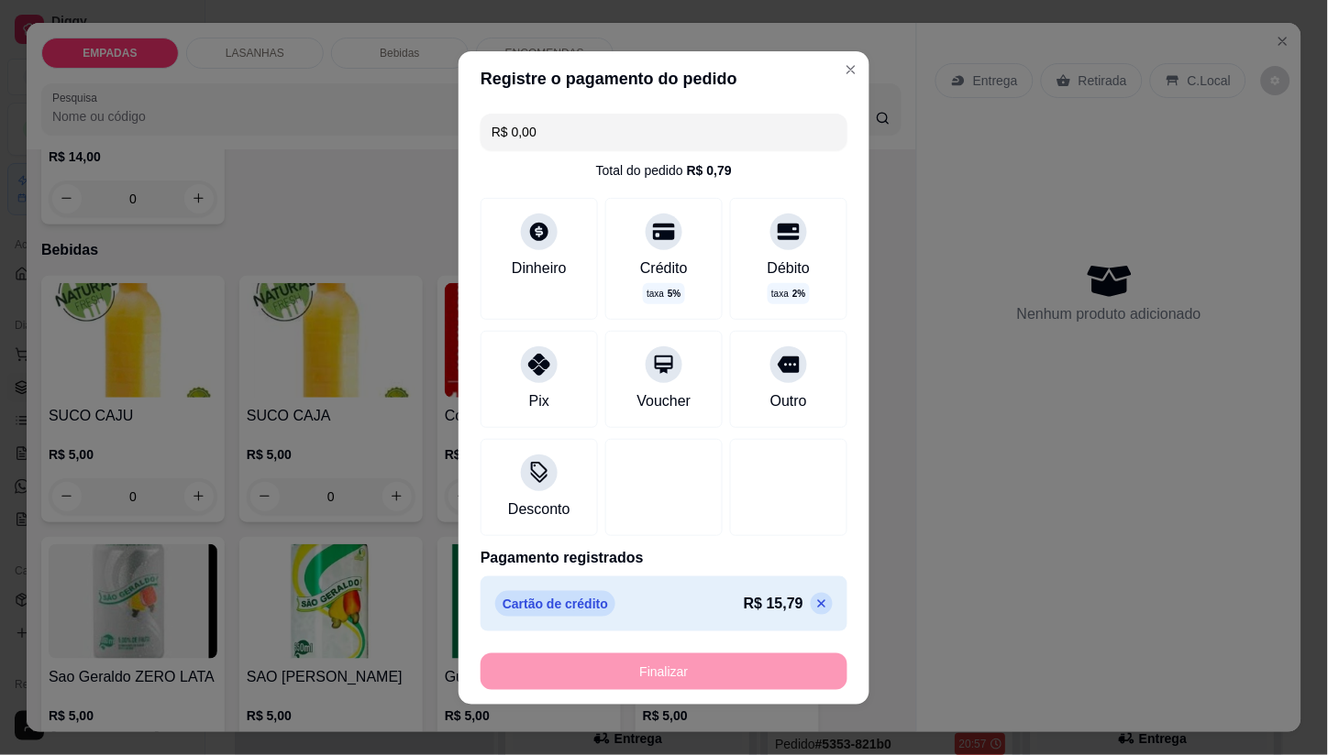
type input "-R$ 15,00"
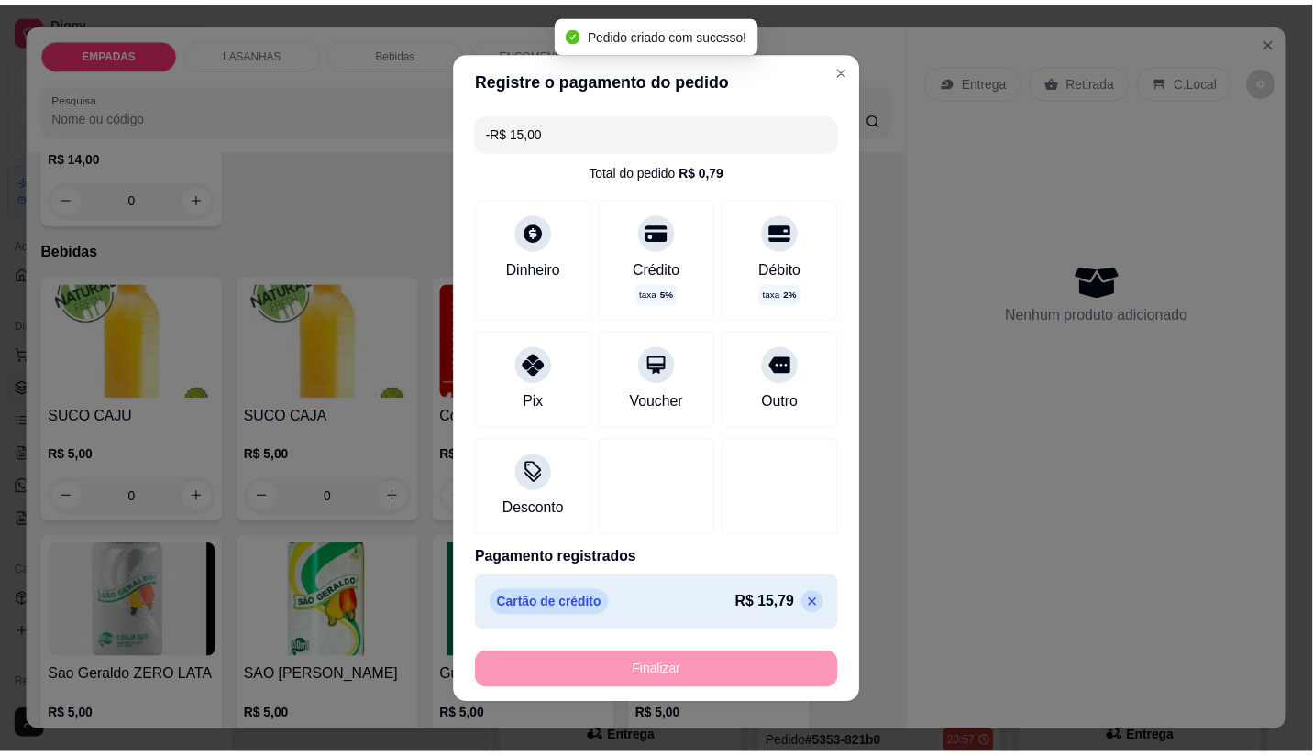
scroll to position [609, 0]
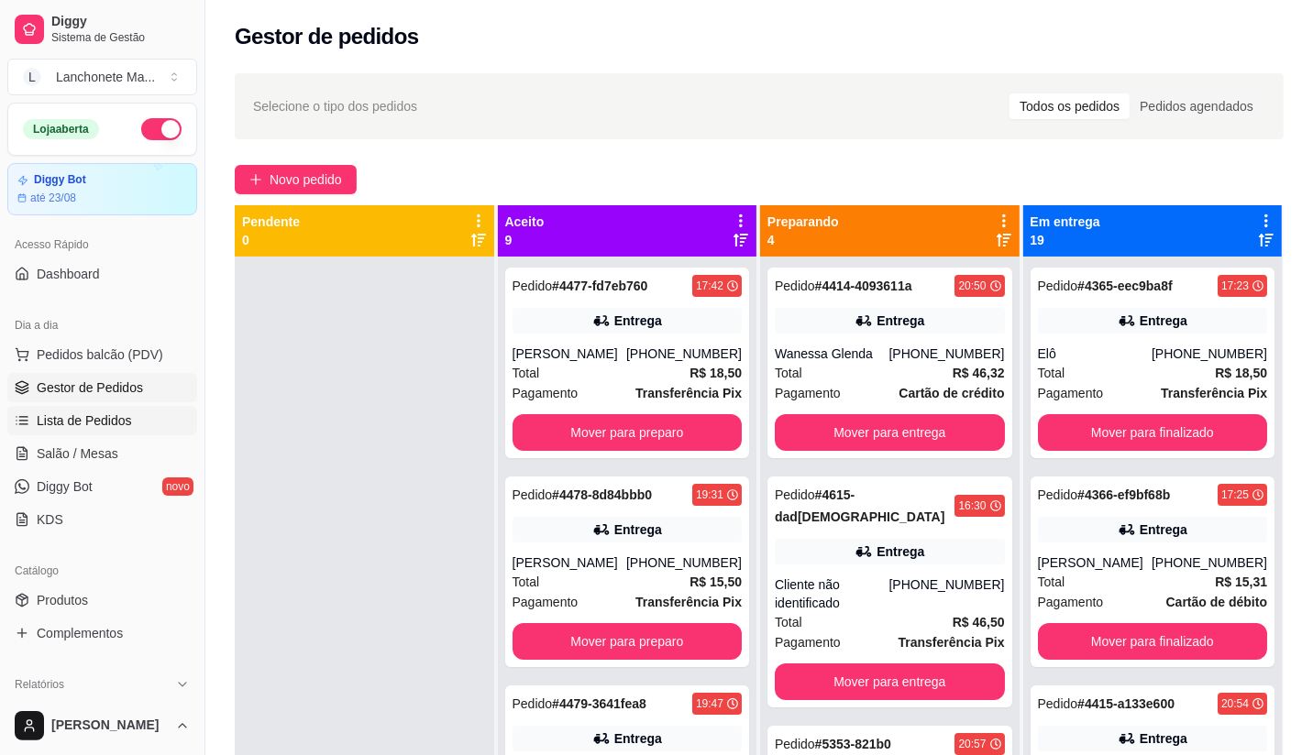
click at [53, 422] on span "Lista de Pedidos" at bounding box center [84, 421] width 95 height 18
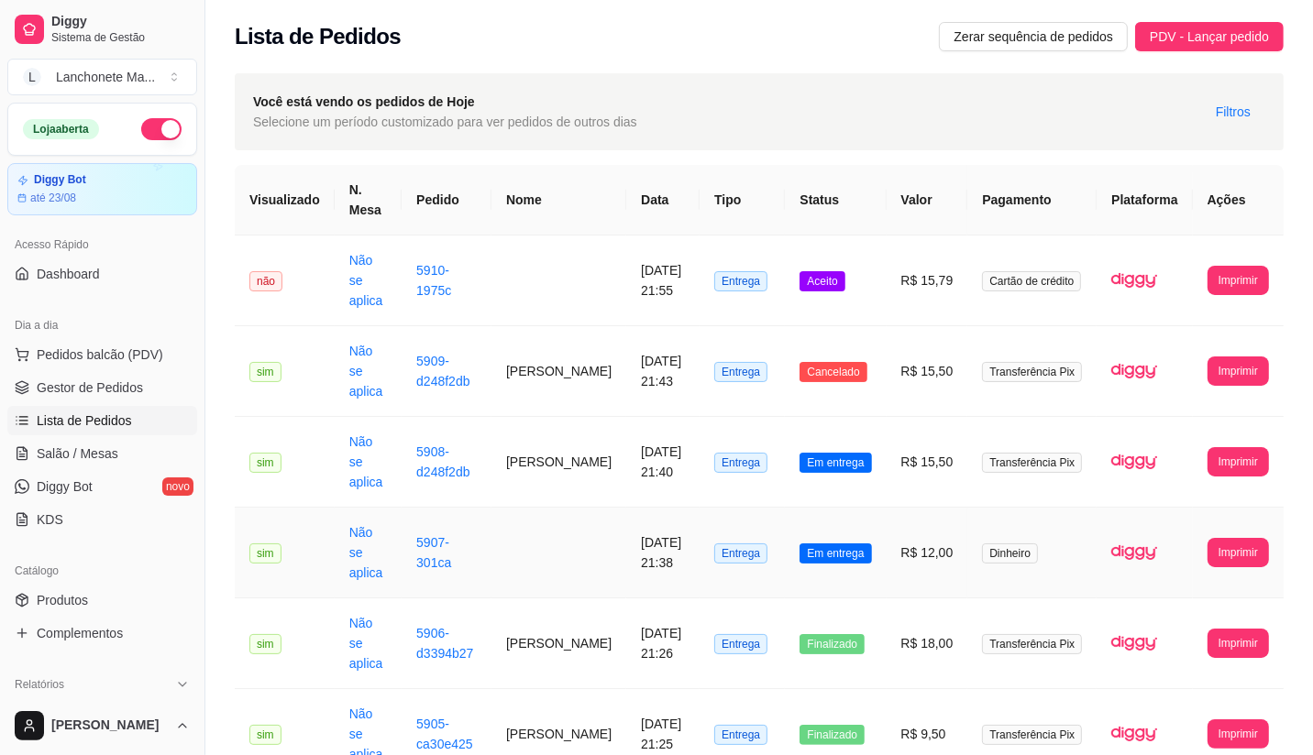
click at [871, 544] on span "Em entrega" at bounding box center [835, 554] width 72 height 20
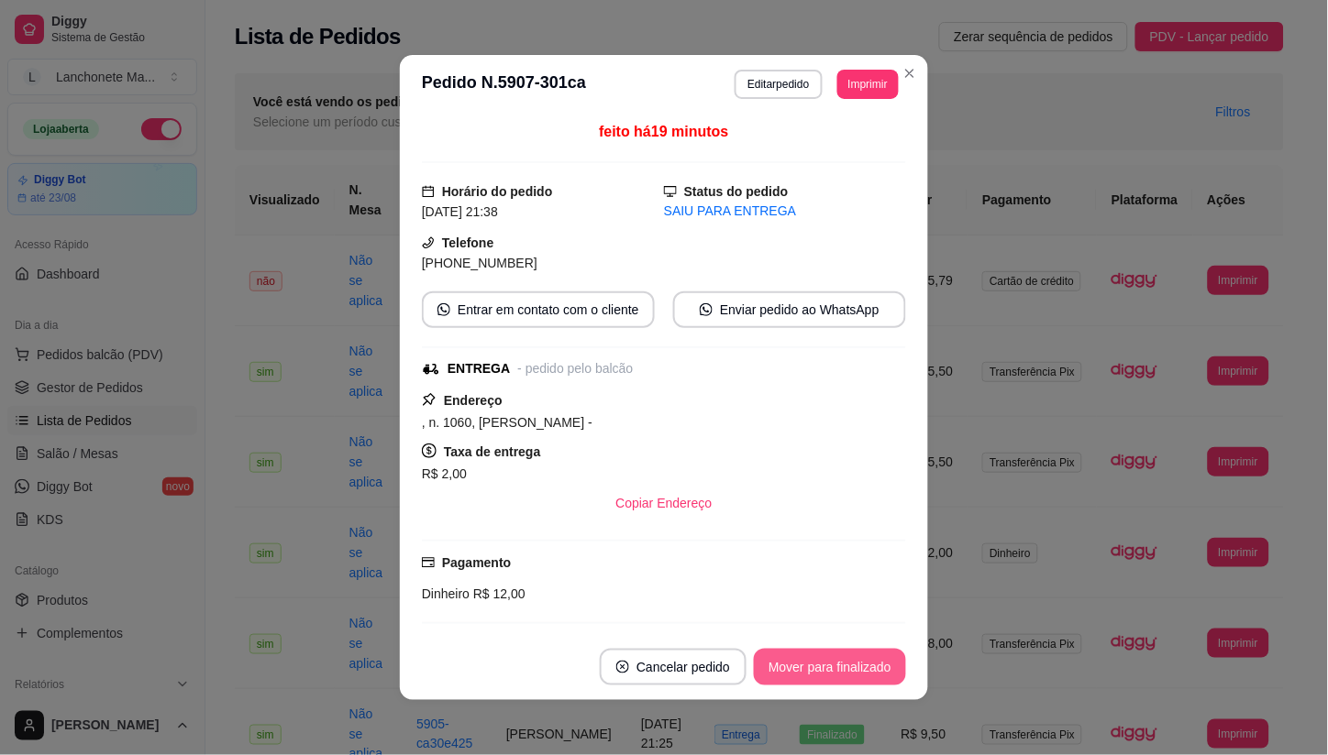
click at [822, 666] on button "Mover para finalizado" at bounding box center [830, 667] width 152 height 37
click at [822, 666] on div "Mover para finalizado" at bounding box center [817, 667] width 178 height 37
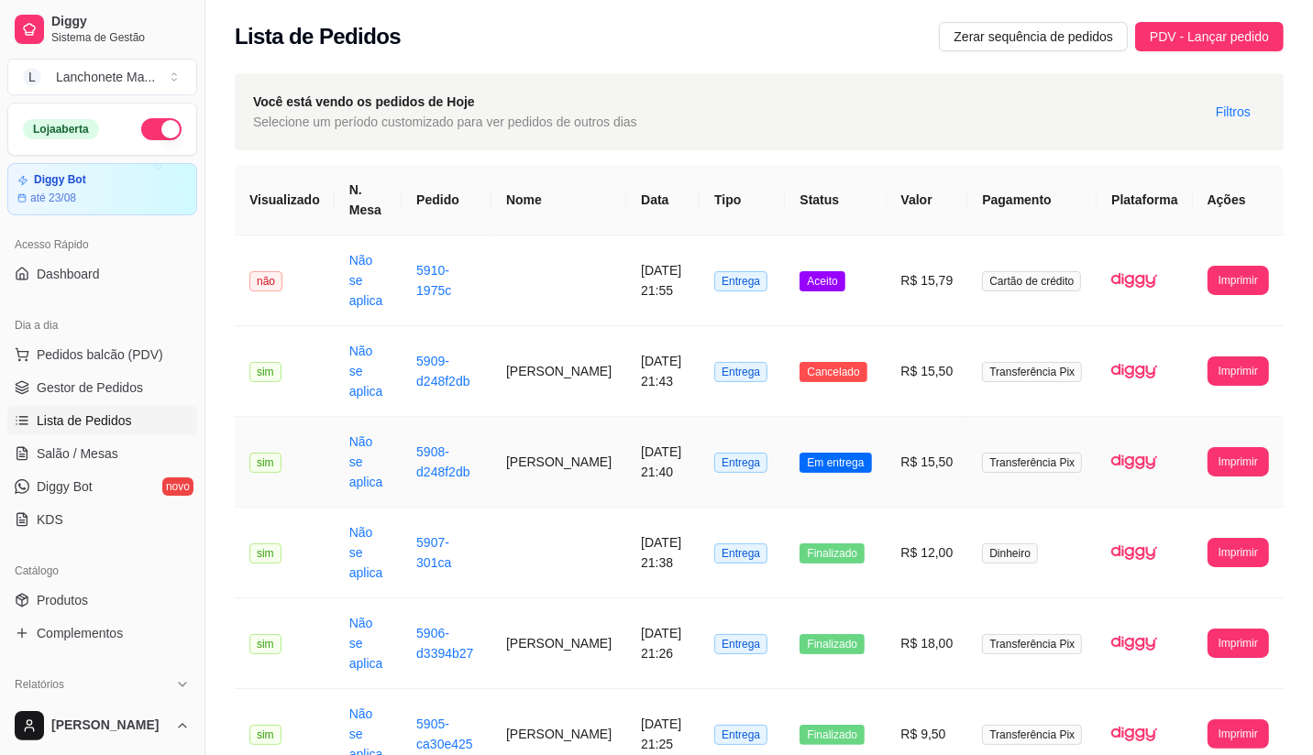
click at [834, 449] on td "Em entrega" at bounding box center [835, 462] width 101 height 91
click at [876, 419] on td "Em entrega" at bounding box center [835, 462] width 101 height 91
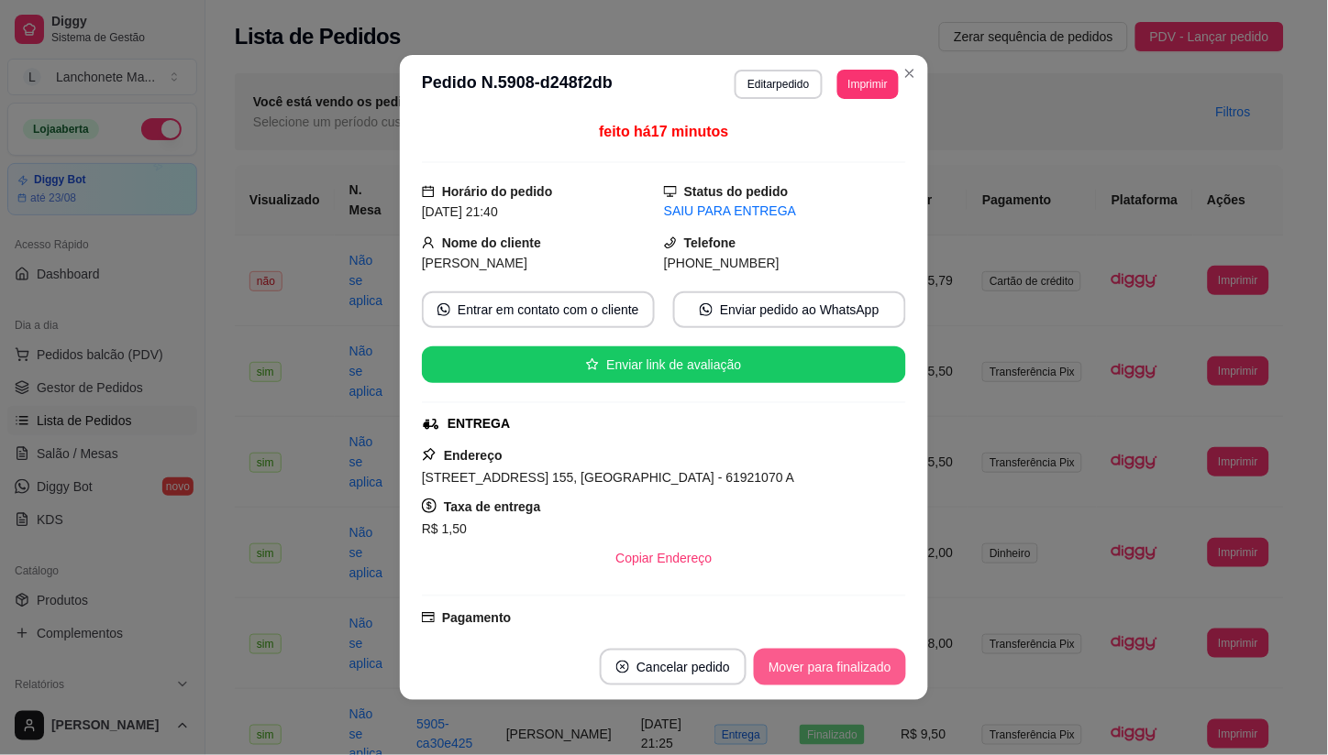
click at [801, 673] on button "Mover para finalizado" at bounding box center [830, 667] width 152 height 37
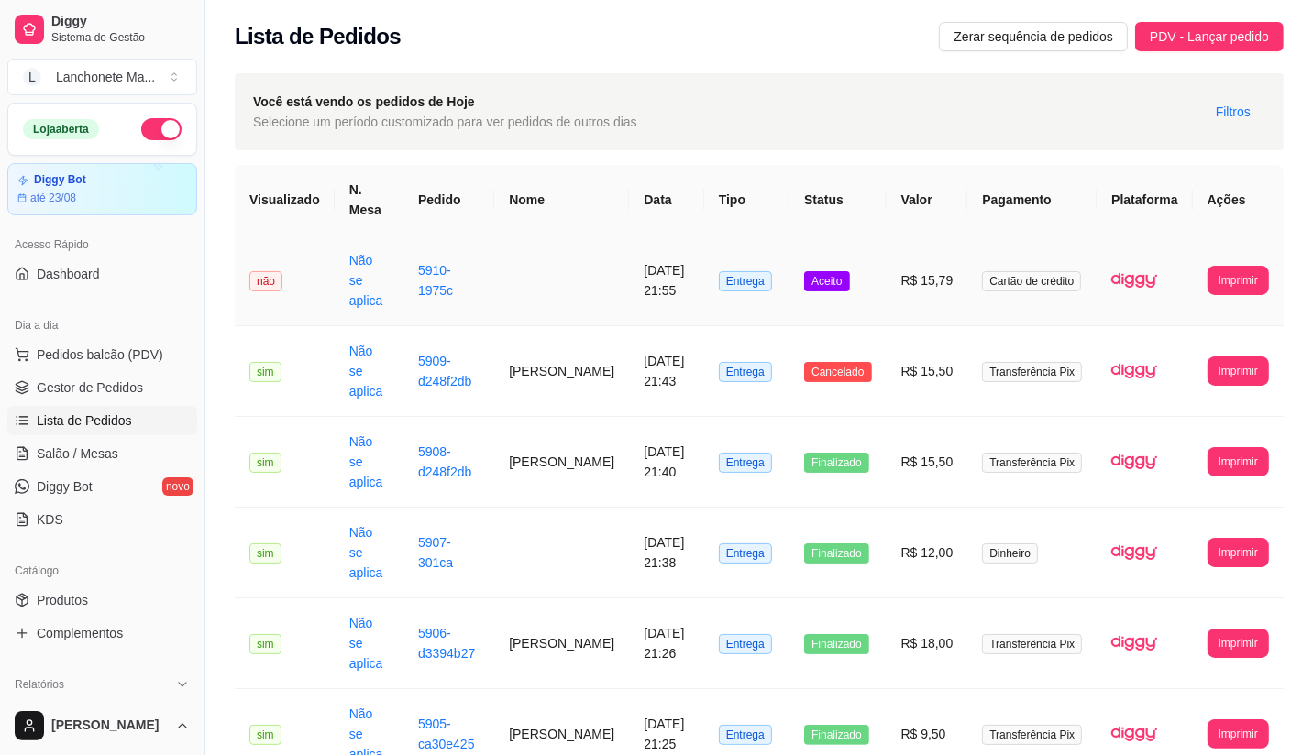
click at [864, 281] on td "Aceito" at bounding box center [837, 281] width 96 height 91
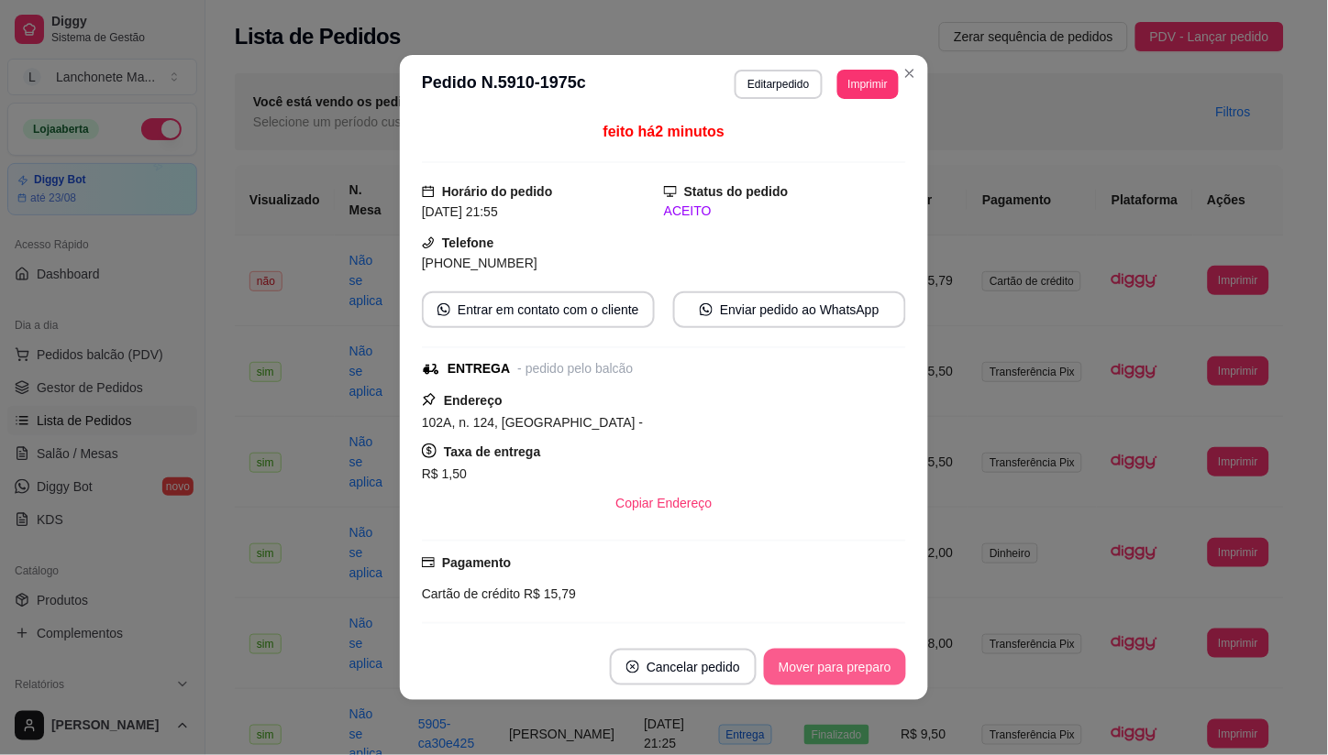
click at [829, 664] on button "Mover para preparo" at bounding box center [835, 667] width 142 height 37
click at [829, 664] on button "Mover para entrega" at bounding box center [835, 667] width 141 height 37
click at [829, 664] on div "Mover para entrega" at bounding box center [835, 667] width 141 height 37
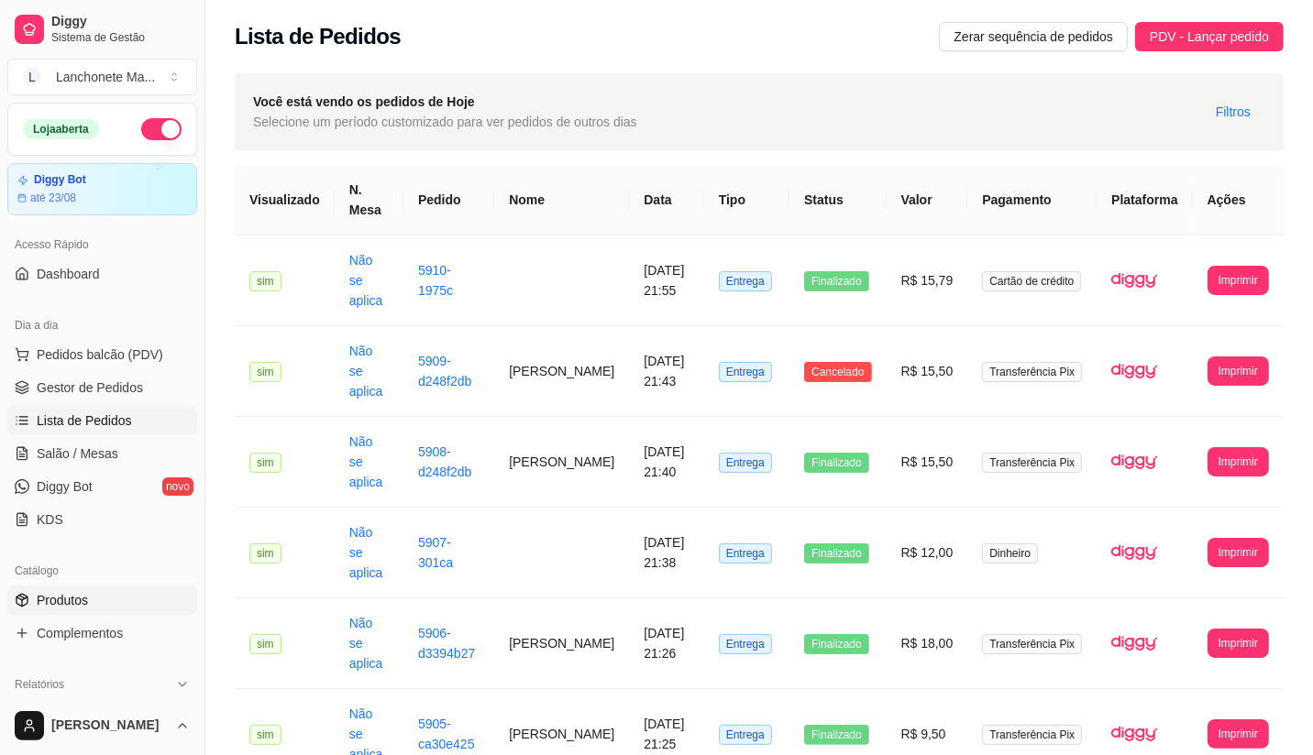
click at [77, 600] on span "Produtos" at bounding box center [62, 600] width 51 height 18
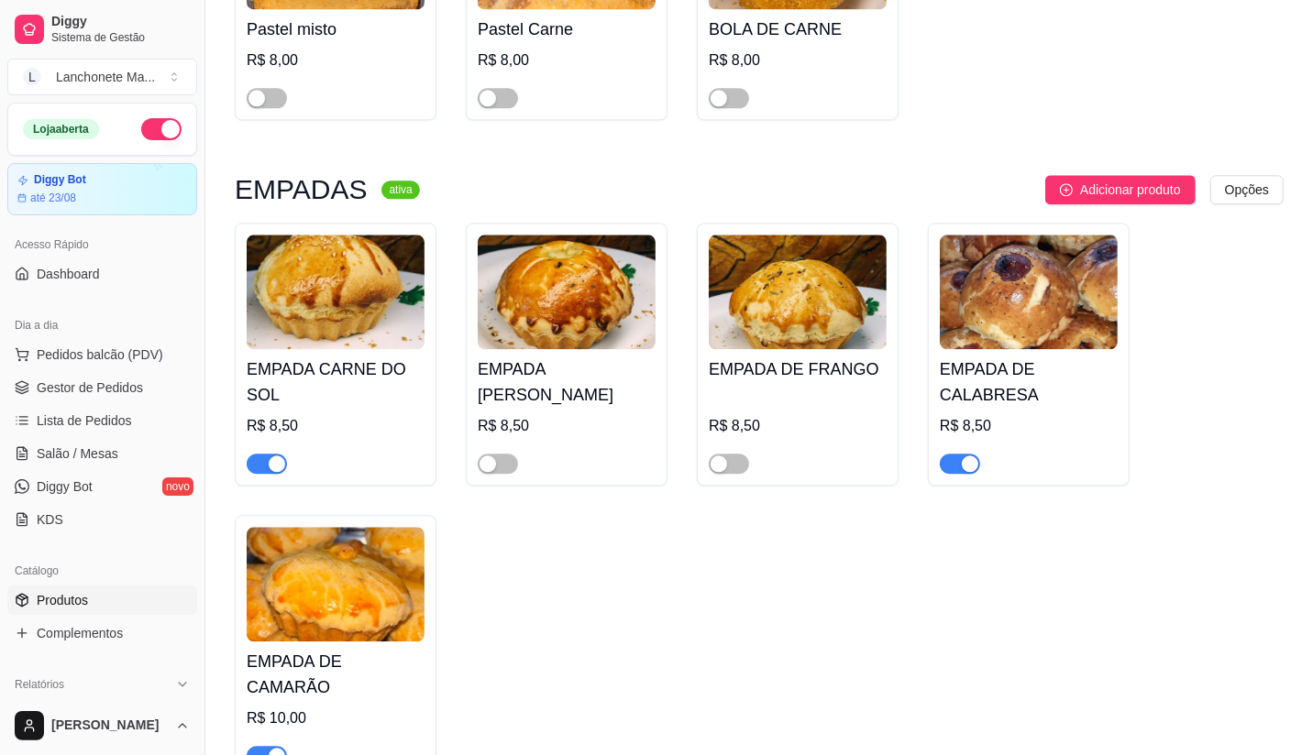
scroll to position [3667, 0]
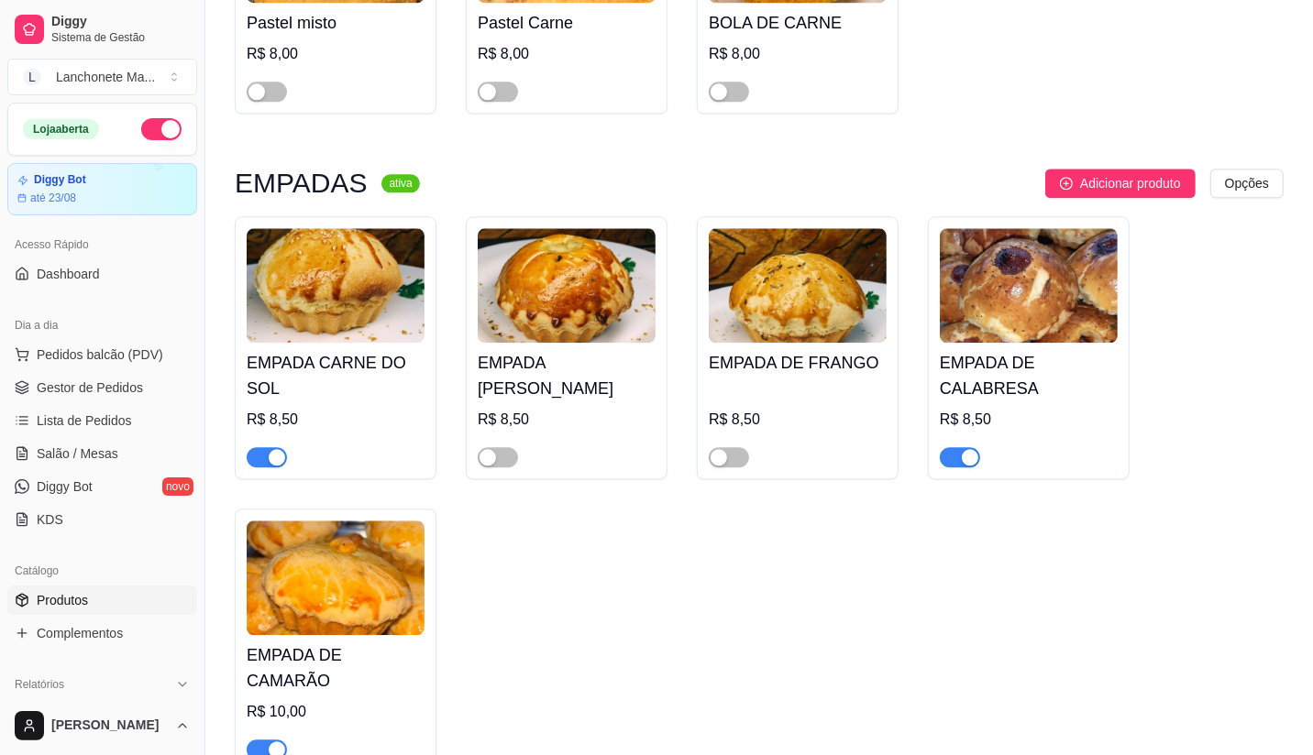
click at [257, 447] on span "button" at bounding box center [267, 457] width 40 height 20
click at [267, 740] on span "button" at bounding box center [267, 750] width 40 height 20
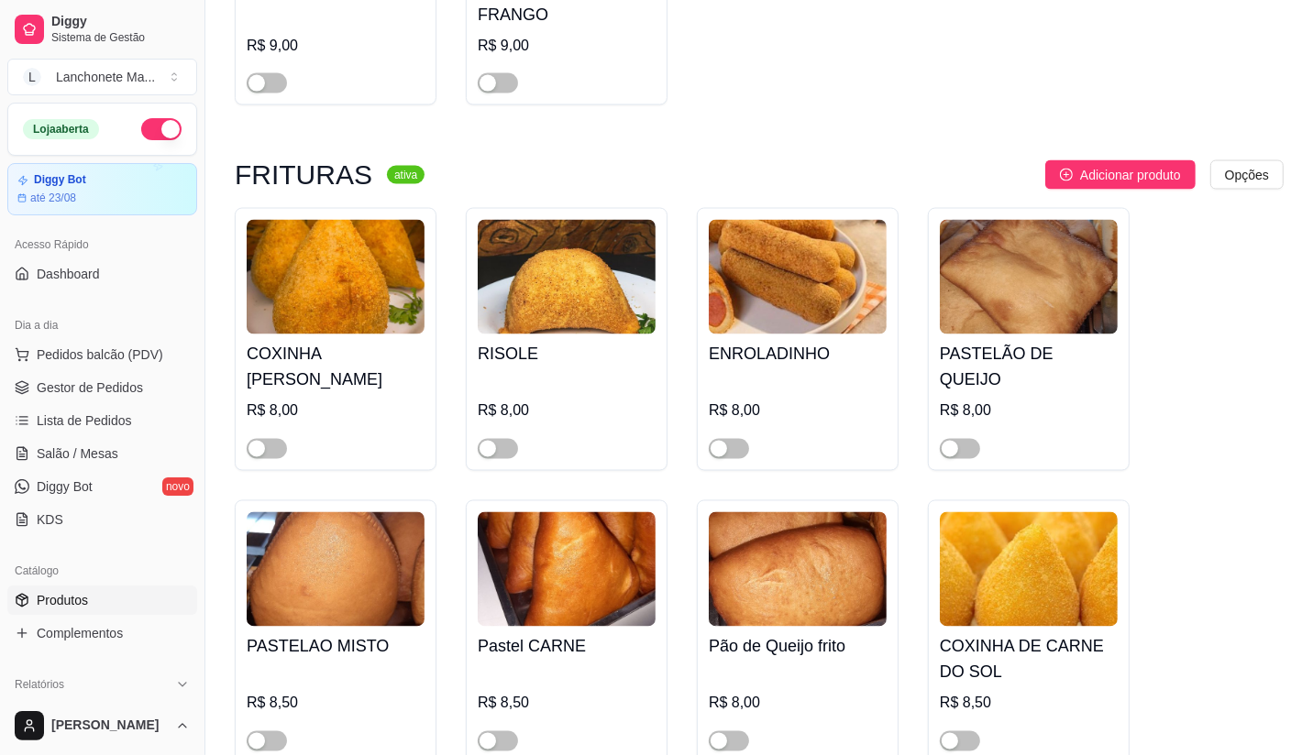
scroll to position [2648, 0]
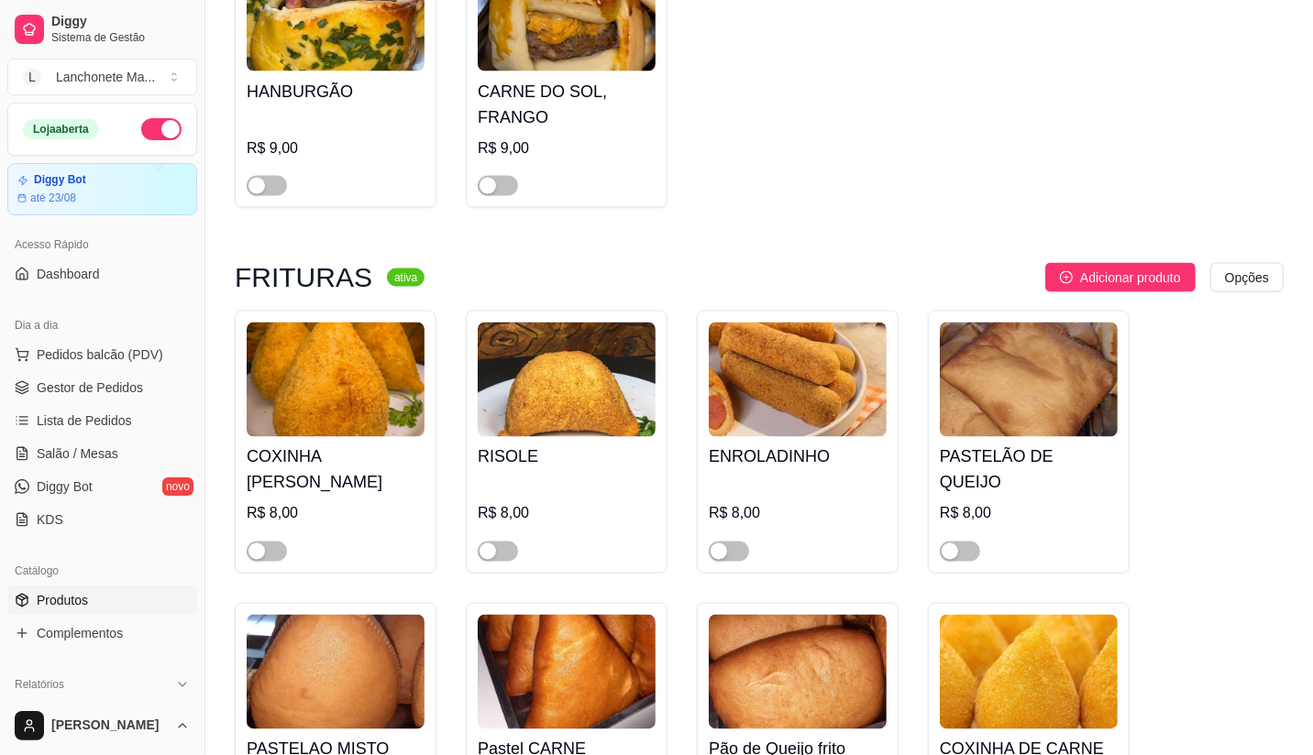
click at [147, 126] on button "button" at bounding box center [161, 129] width 40 height 22
click at [87, 415] on span "Lista de Pedidos" at bounding box center [84, 421] width 95 height 18
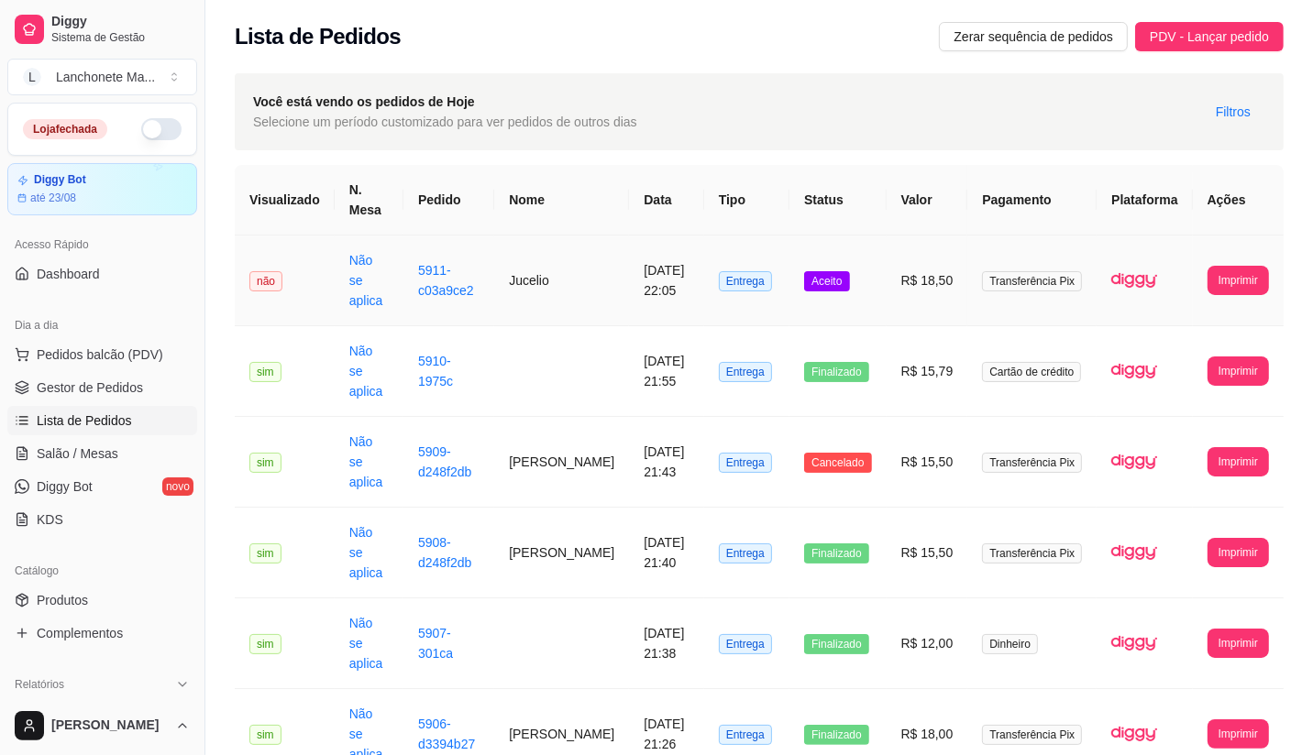
click at [849, 271] on span "Aceito" at bounding box center [826, 281] width 45 height 20
click at [860, 284] on td "Aceito" at bounding box center [837, 281] width 96 height 91
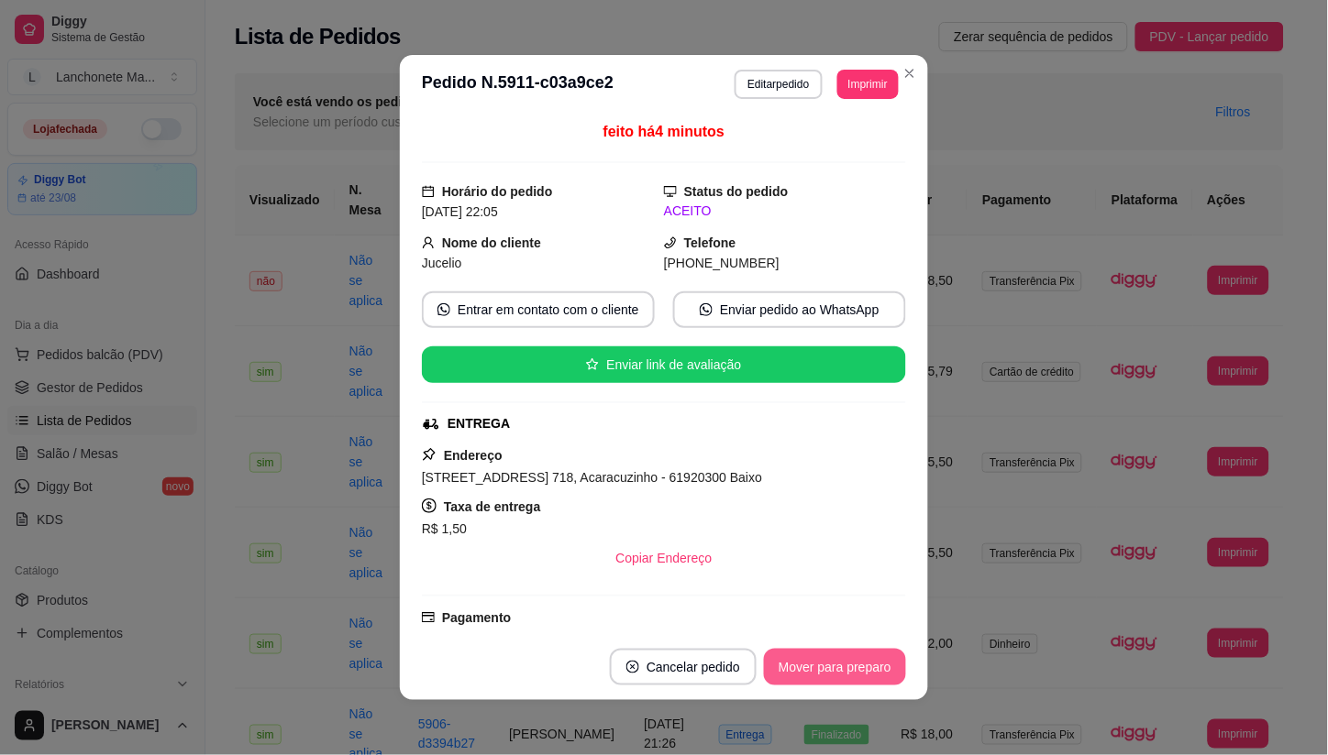
click at [845, 660] on button "Mover para preparo" at bounding box center [835, 667] width 142 height 37
click at [845, 660] on div "Mover para preparo" at bounding box center [822, 667] width 168 height 37
click at [845, 660] on button "Mover para entrega" at bounding box center [835, 668] width 138 height 36
click at [845, 660] on div "Mover para entrega" at bounding box center [835, 667] width 141 height 37
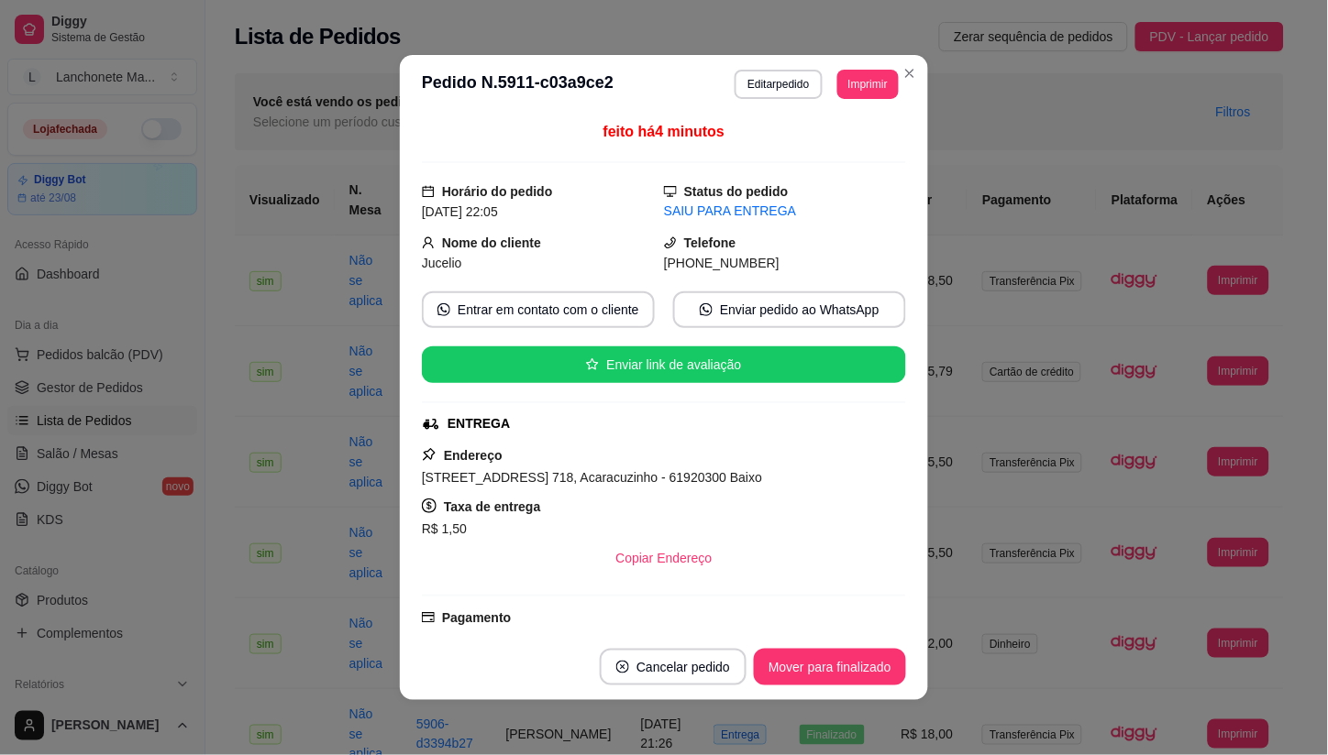
click at [845, 660] on button "Mover para finalizado" at bounding box center [830, 667] width 152 height 37
click at [845, 660] on div "Mover para finalizado" at bounding box center [830, 667] width 152 height 37
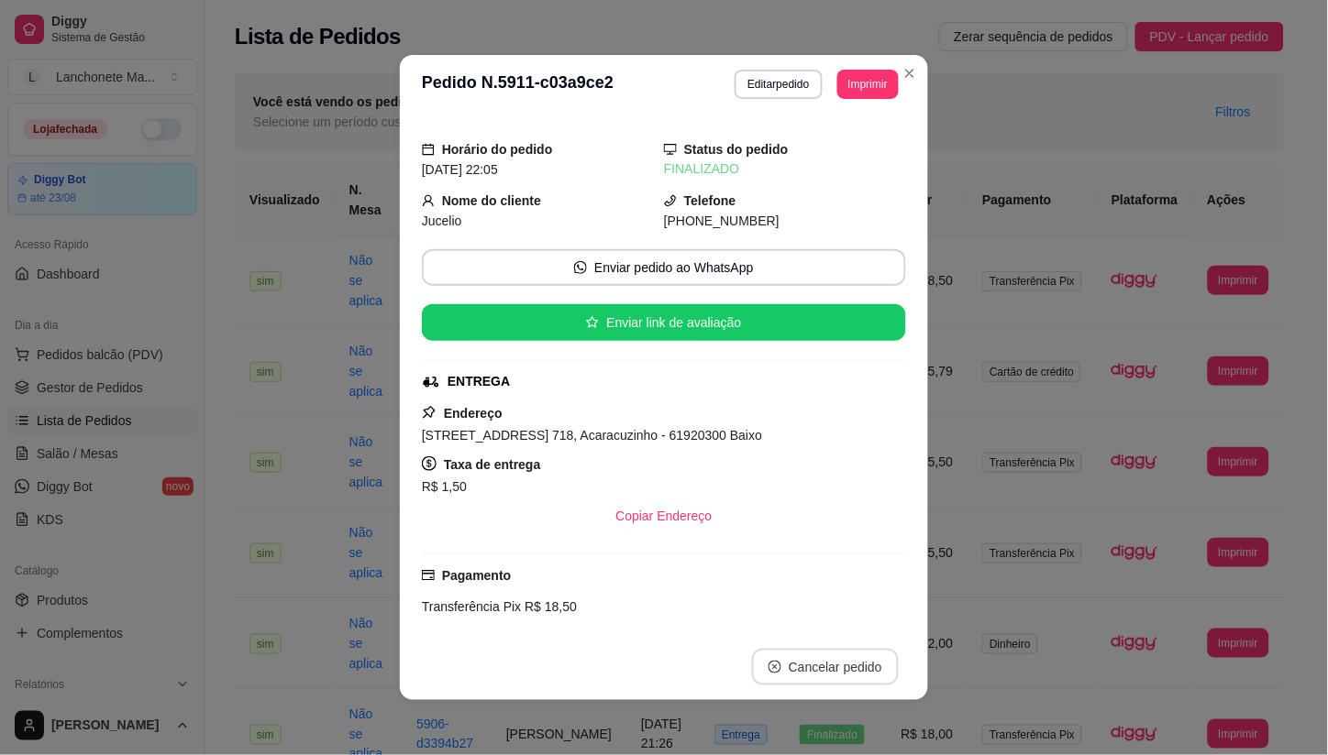
click at [845, 660] on button "Cancelar pedido" at bounding box center [825, 667] width 147 height 37
click at [906, 73] on icon "Close" at bounding box center [909, 73] width 7 height 7
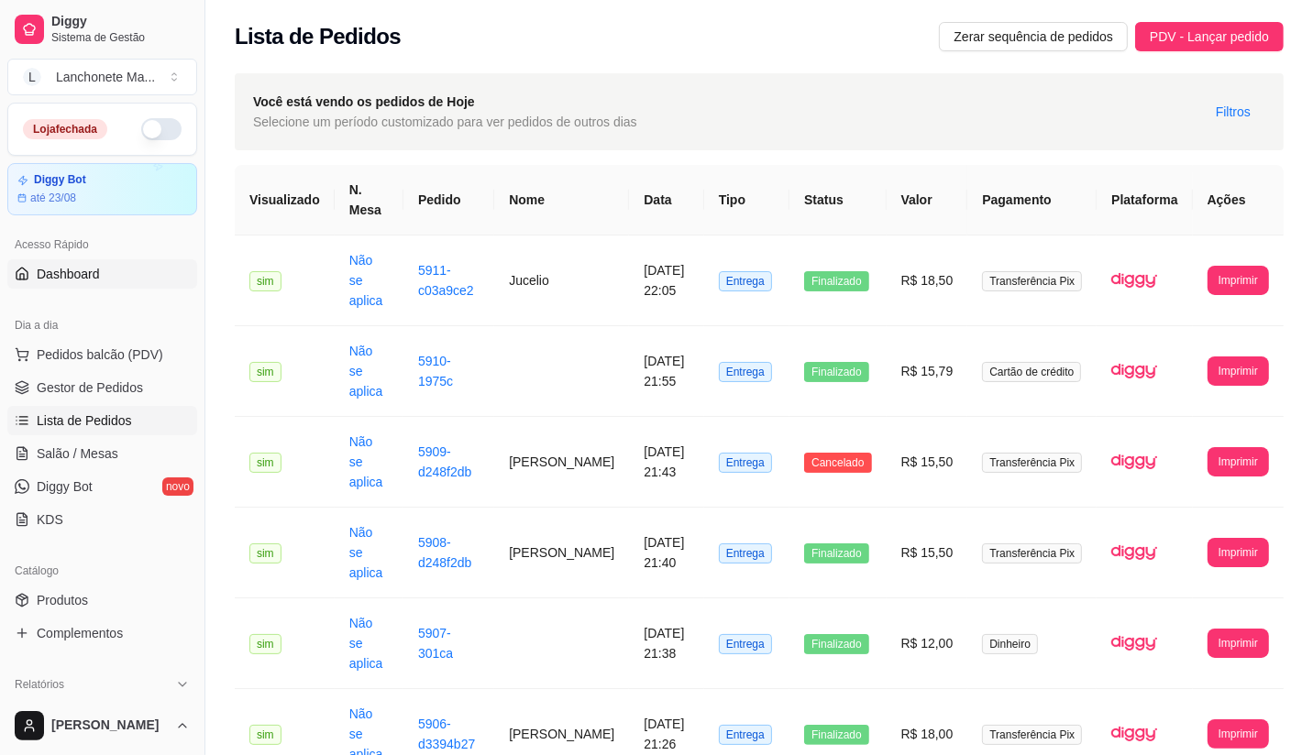
click at [99, 270] on link "Dashboard" at bounding box center [102, 273] width 190 height 29
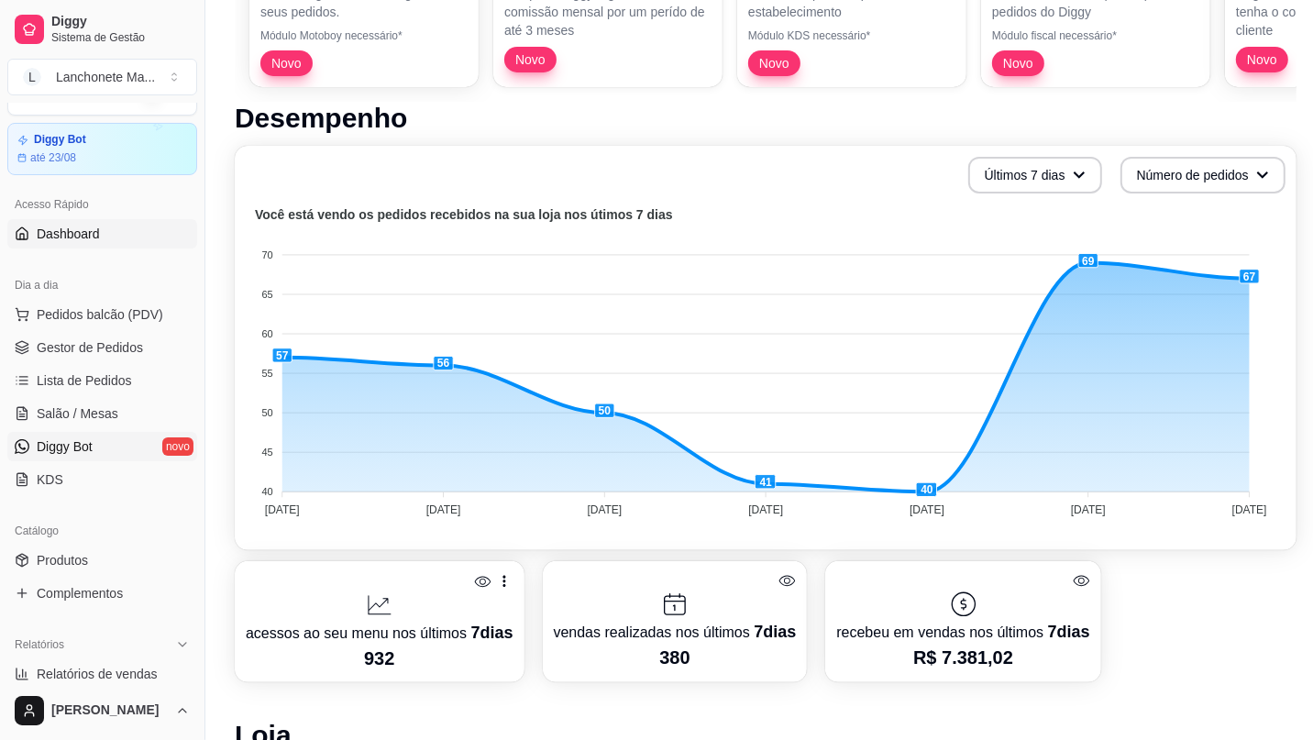
scroll to position [102, 0]
